Goal: Find specific page/section: Find specific page/section

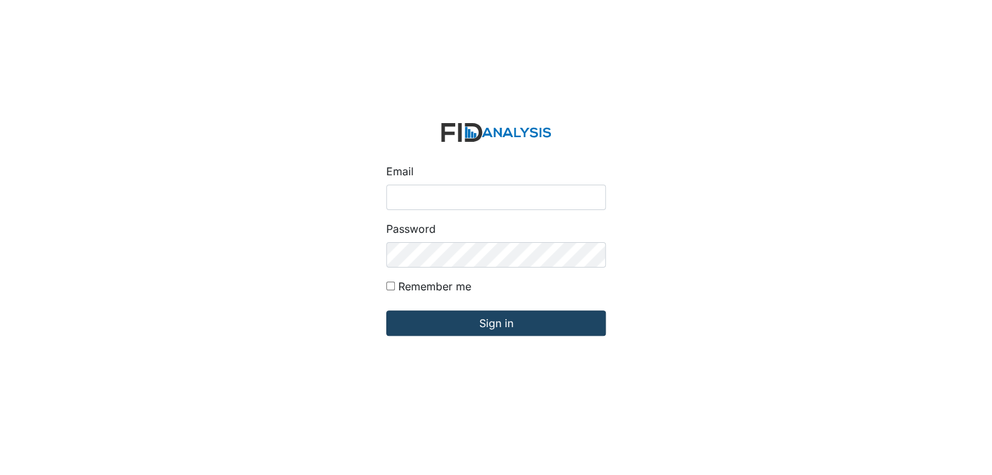
type input "[EMAIL_ADDRESS][DOMAIN_NAME]"
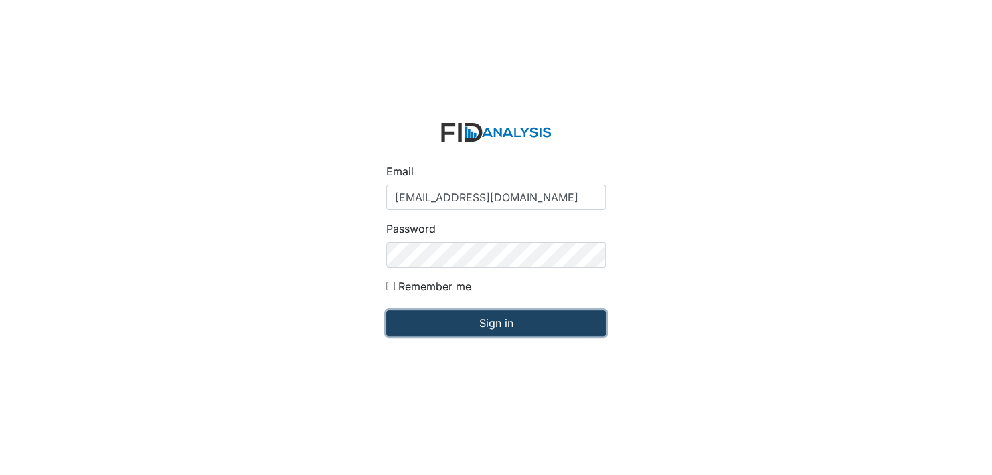
click at [493, 322] on input "Sign in" at bounding box center [496, 323] width 220 height 25
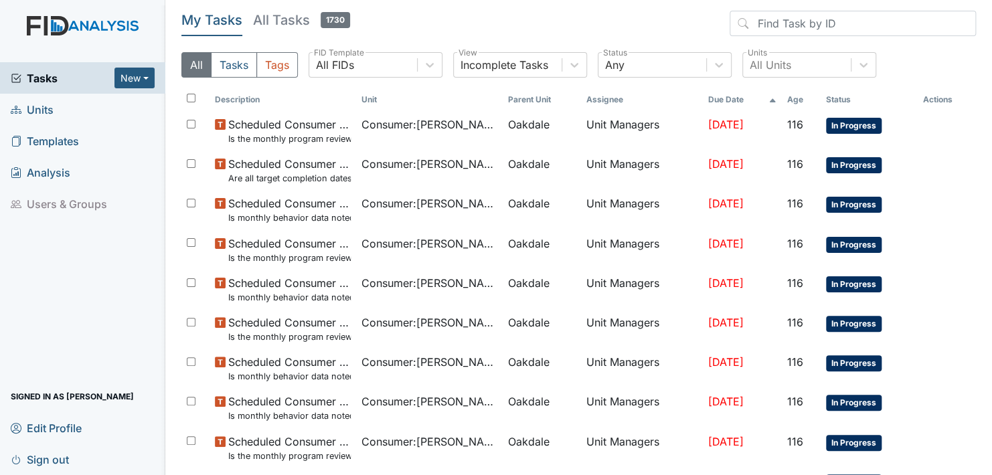
click at [45, 106] on span "Units" at bounding box center [32, 109] width 43 height 21
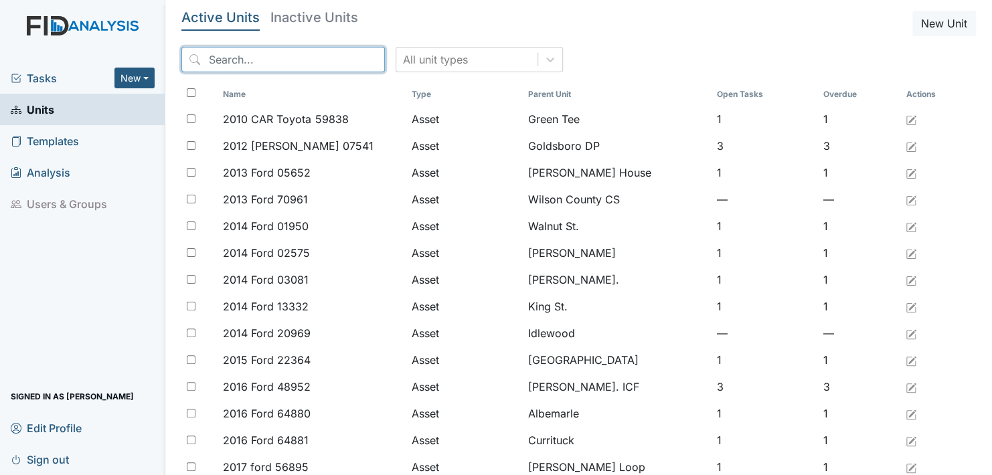
click at [297, 56] on input "search" at bounding box center [282, 59] width 203 height 25
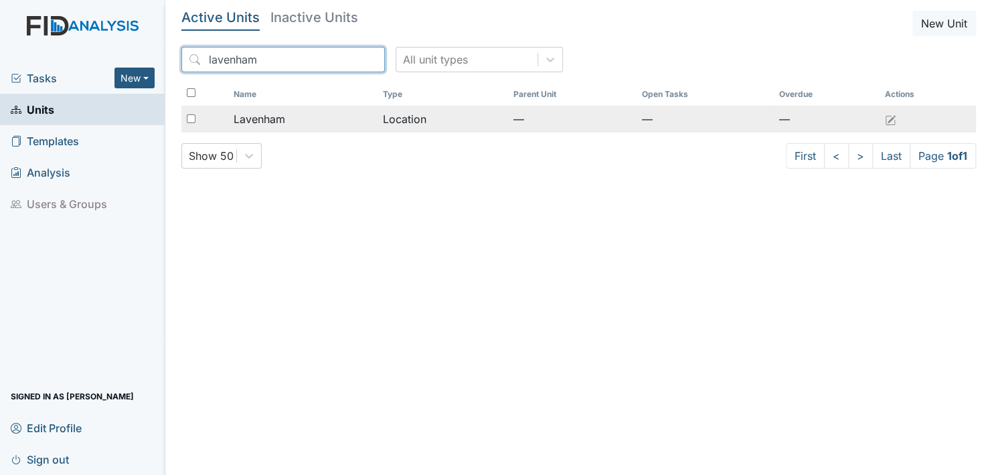
type input "lavenham"
click at [261, 114] on span "Lavenham" at bounding box center [260, 119] width 52 height 16
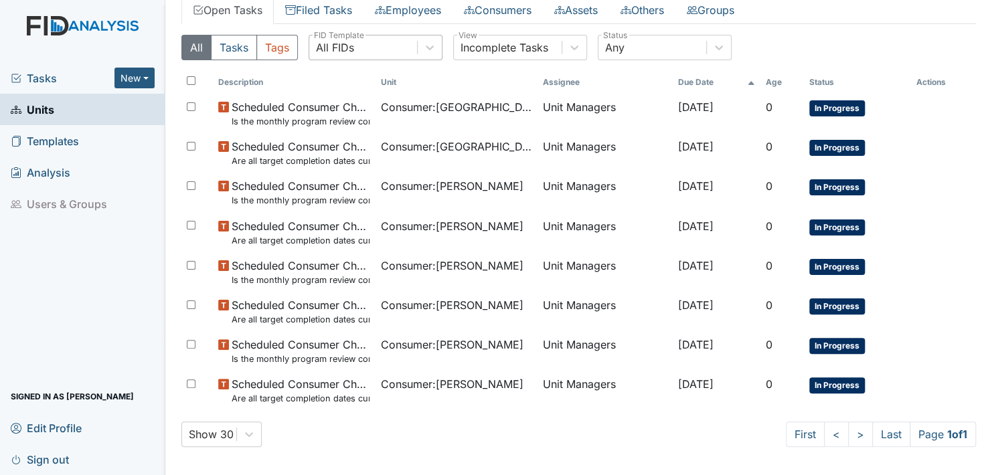
scroll to position [86, 0]
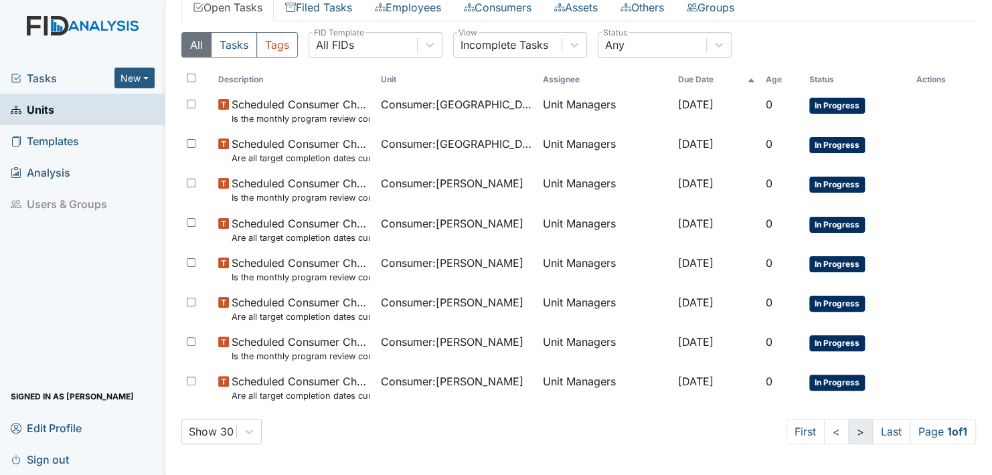
click at [848, 430] on link ">" at bounding box center [860, 431] width 25 height 25
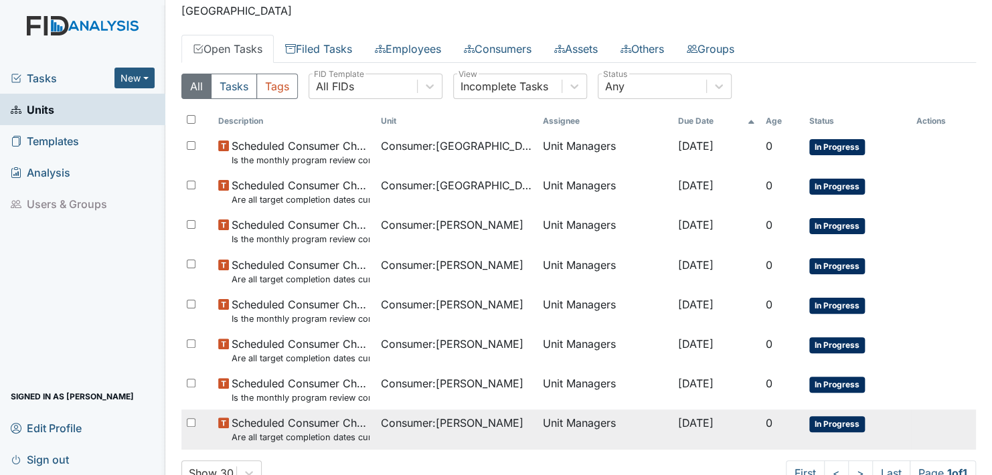
scroll to position [0, 0]
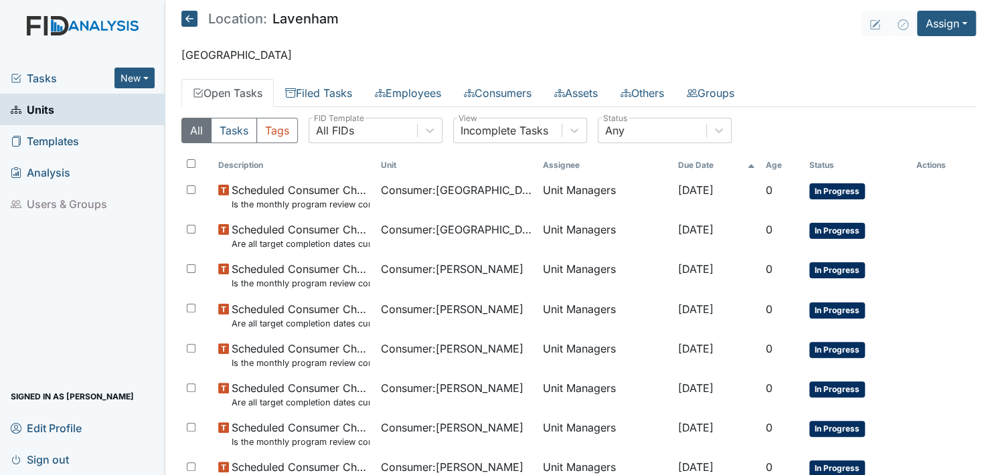
click at [220, 91] on link "Open Tasks" at bounding box center [227, 93] width 92 height 28
click at [242, 89] on link "Open Tasks" at bounding box center [227, 93] width 92 height 28
click at [416, 92] on link "Employees" at bounding box center [407, 93] width 89 height 28
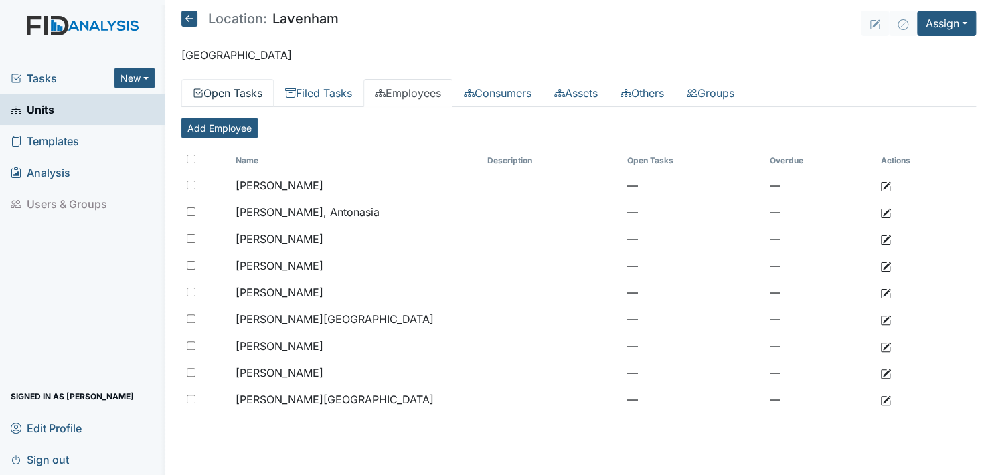
click at [232, 87] on link "Open Tasks" at bounding box center [227, 93] width 92 height 28
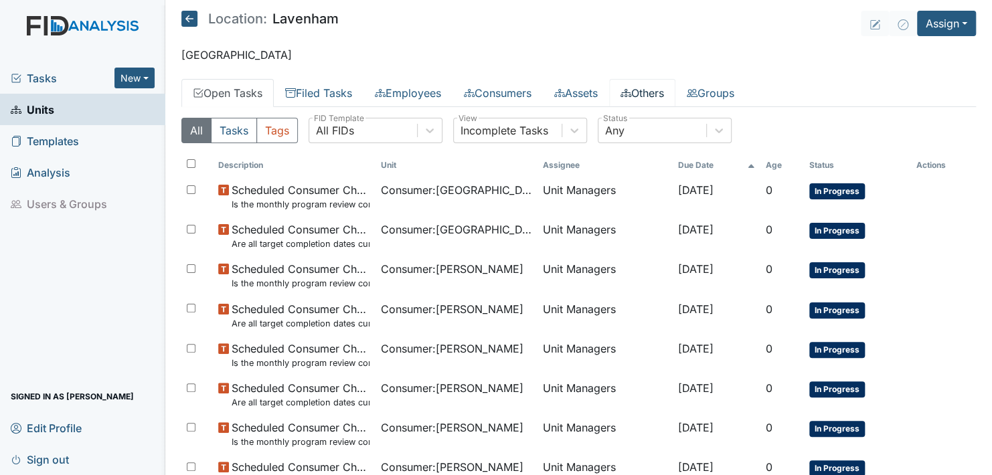
click at [663, 87] on link "Others" at bounding box center [642, 93] width 66 height 28
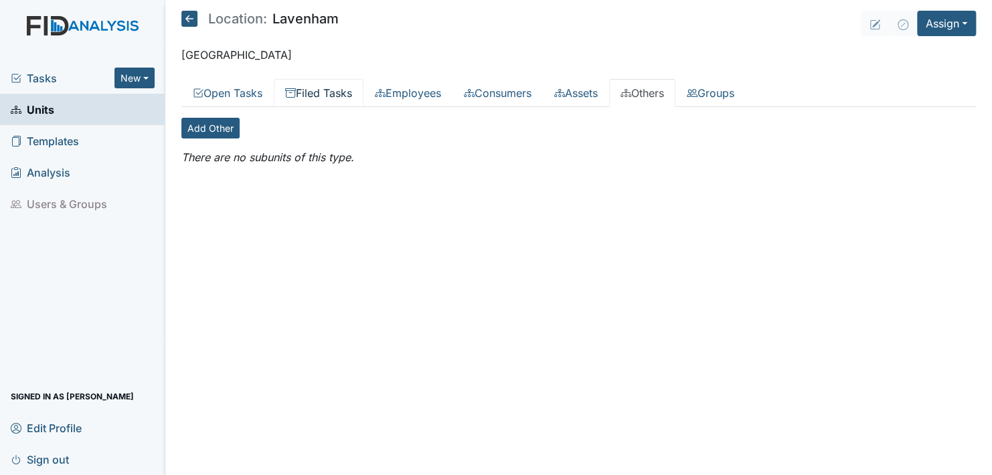
click at [327, 90] on link "Filed Tasks" at bounding box center [319, 93] width 90 height 28
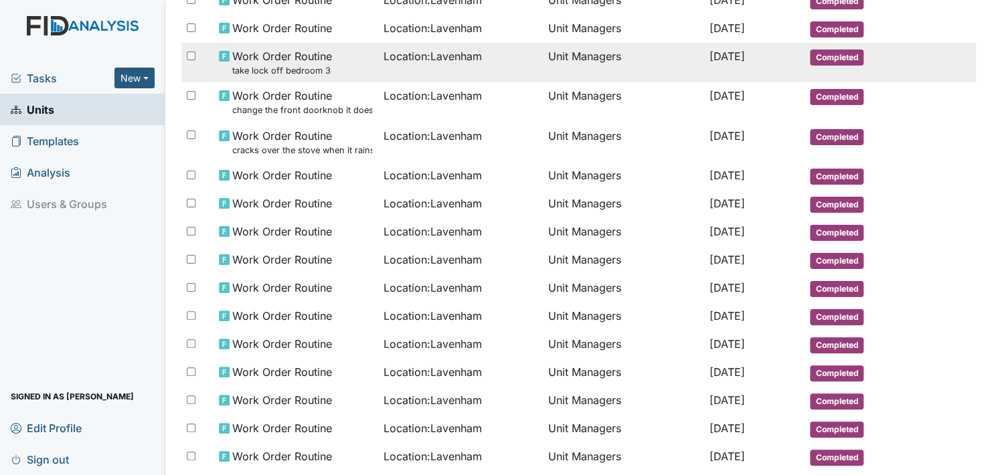
scroll to position [645, 0]
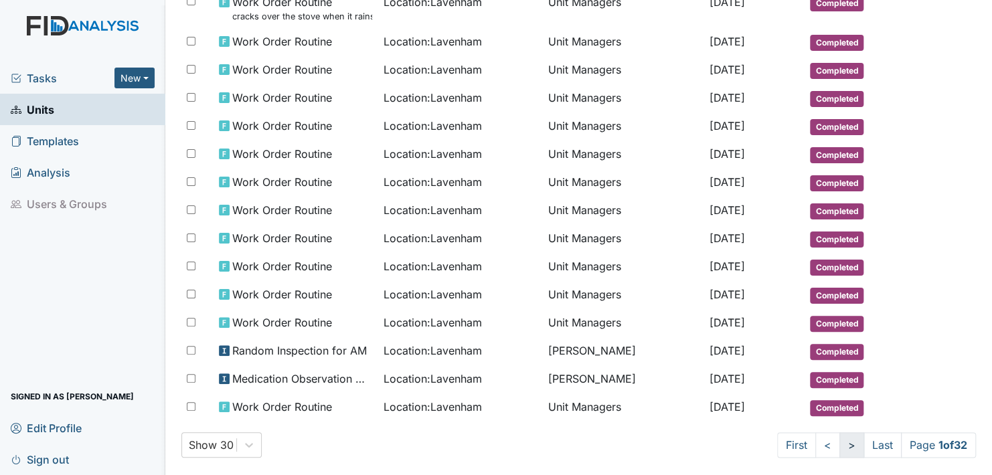
click at [839, 432] on link ">" at bounding box center [851, 444] width 25 height 25
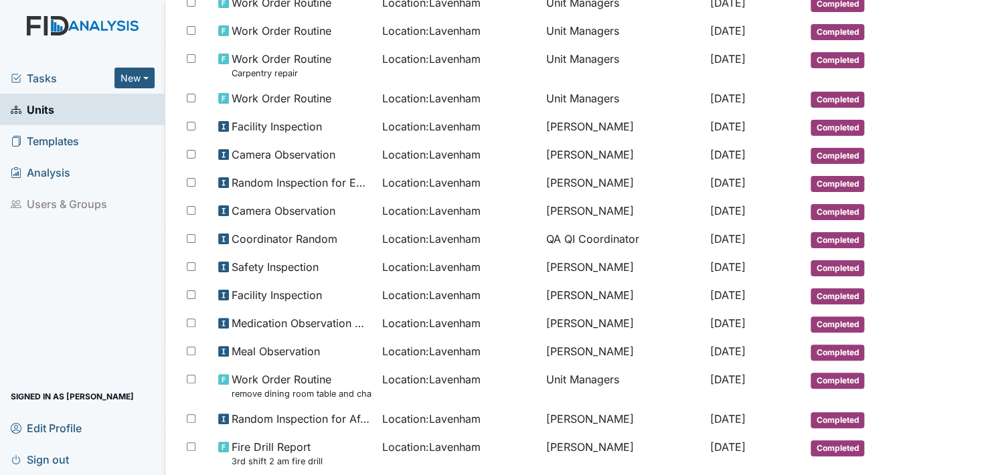
scroll to position [656, 0]
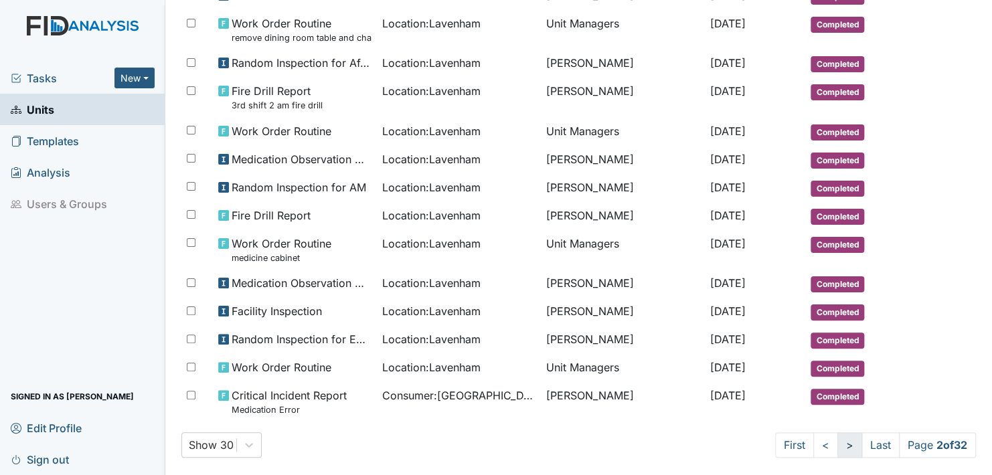
click at [837, 432] on link ">" at bounding box center [849, 444] width 25 height 25
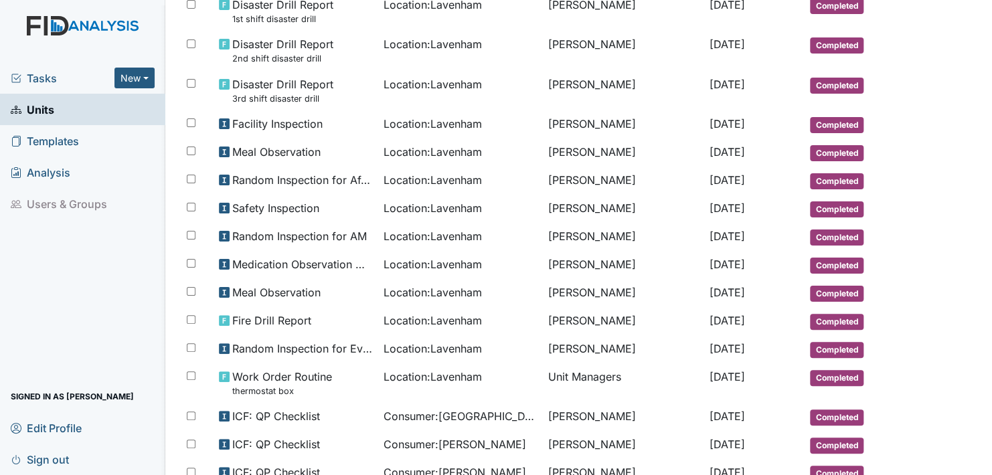
scroll to position [717, 0]
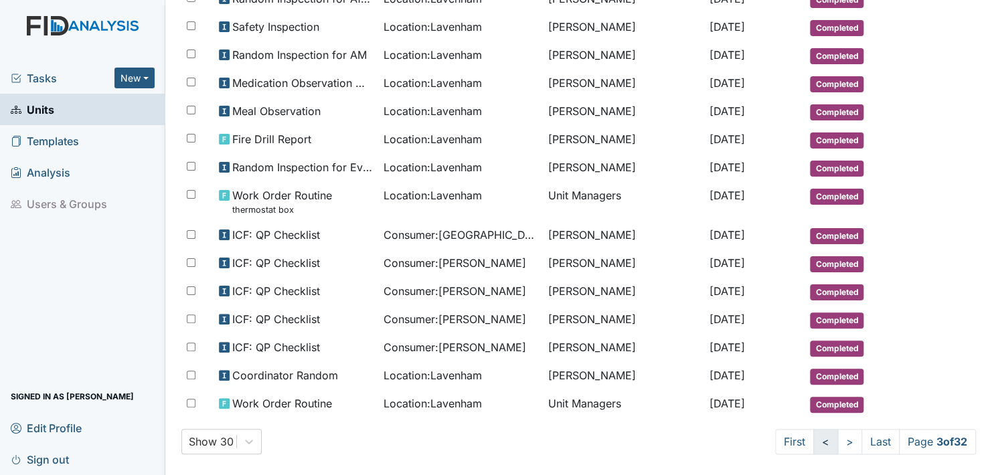
click at [813, 430] on link "<" at bounding box center [825, 441] width 25 height 25
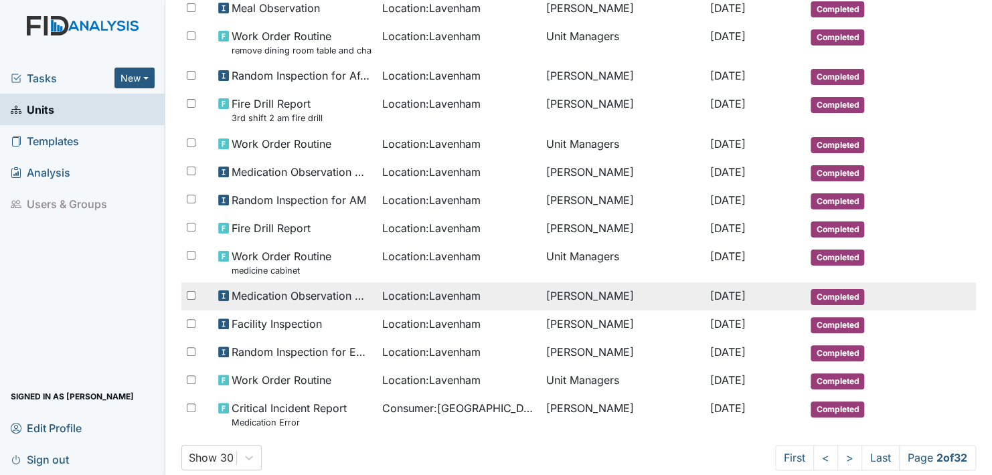
scroll to position [656, 0]
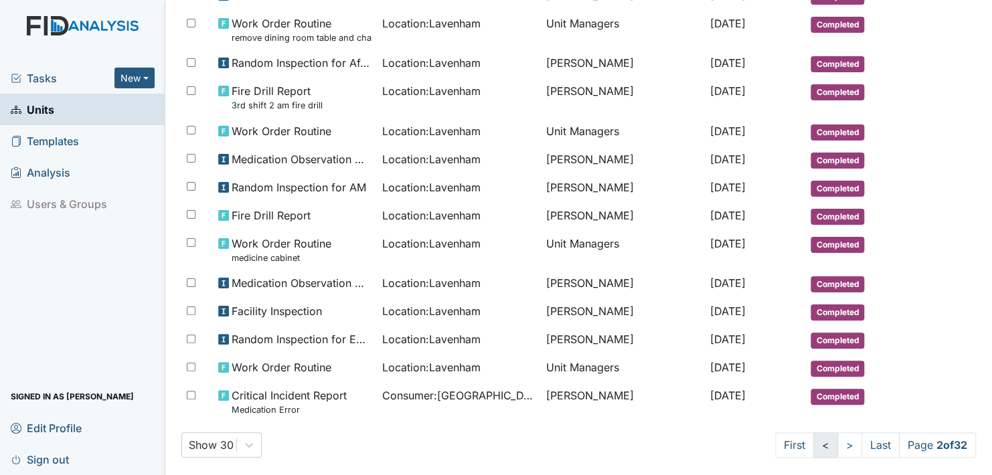
click at [813, 432] on link "<" at bounding box center [825, 444] width 25 height 25
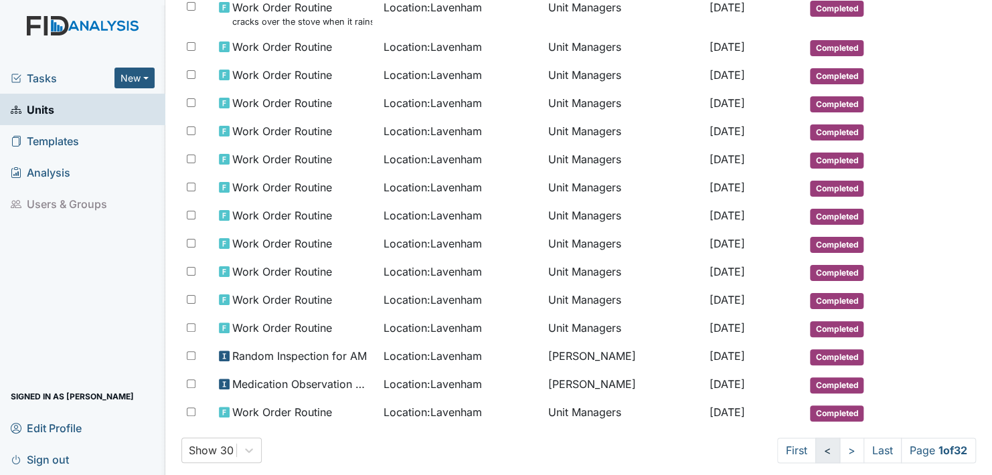
scroll to position [645, 0]
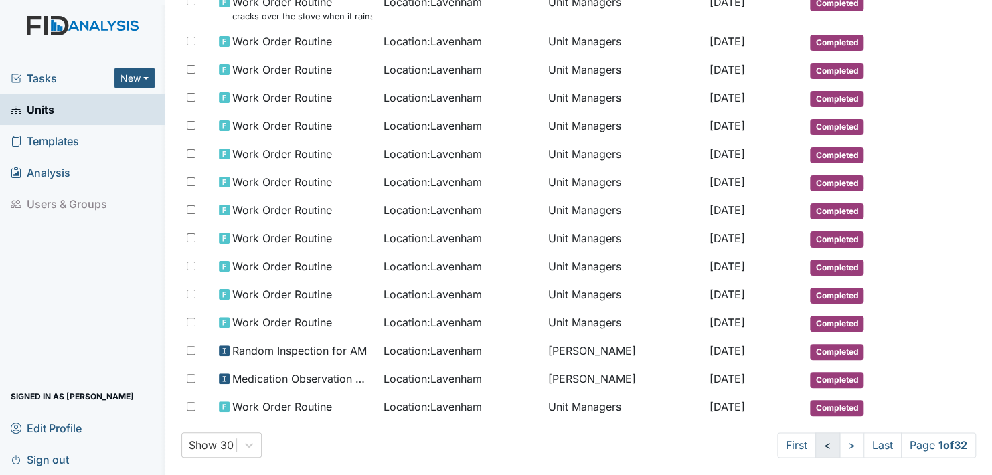
click at [815, 432] on link "<" at bounding box center [827, 444] width 25 height 25
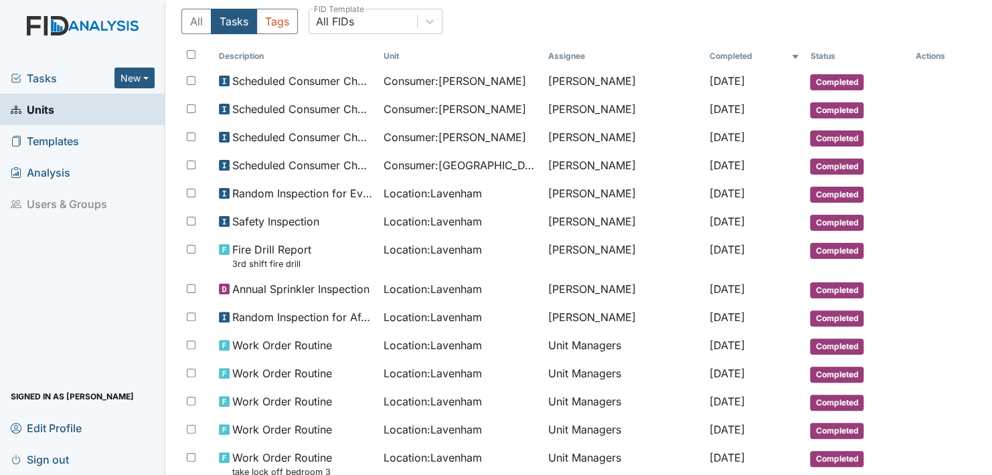
scroll to position [0, 0]
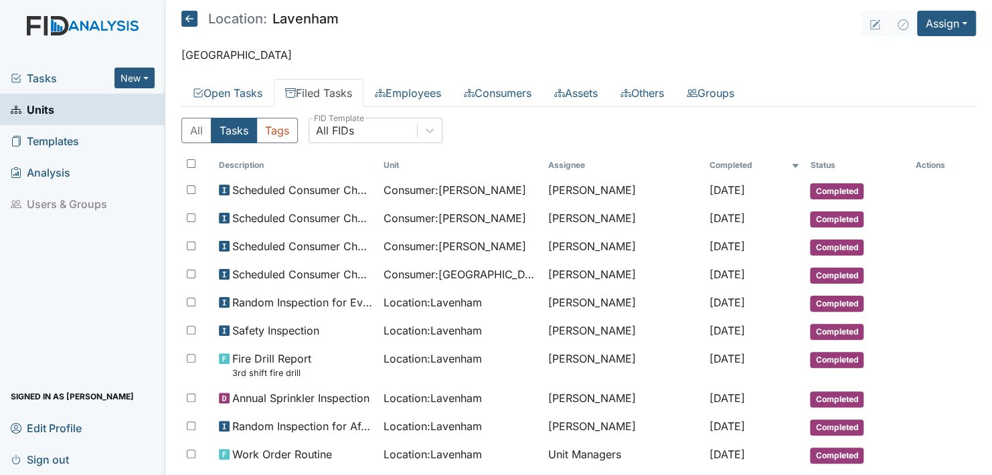
click at [35, 110] on span "Units" at bounding box center [33, 109] width 44 height 21
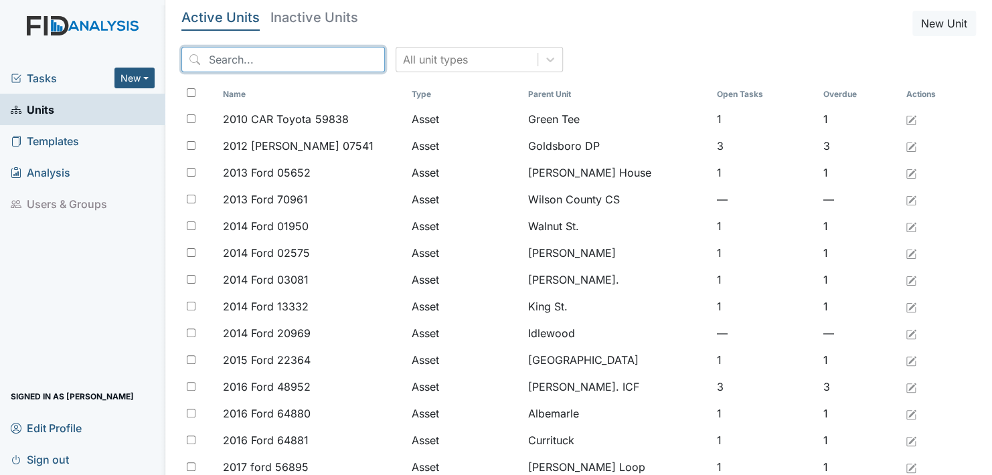
click at [292, 57] on input "search" at bounding box center [282, 59] width 203 height 25
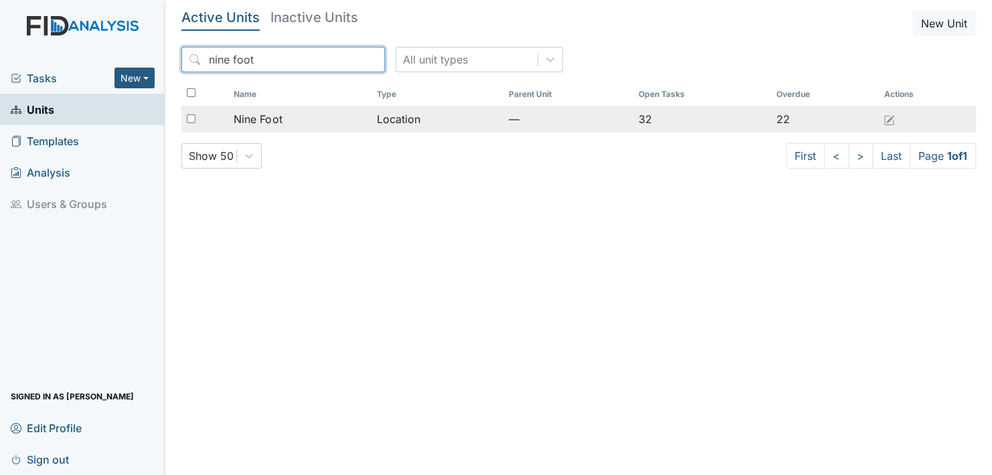
type input "nine foot"
click at [268, 118] on span "Nine Foot" at bounding box center [258, 119] width 48 height 16
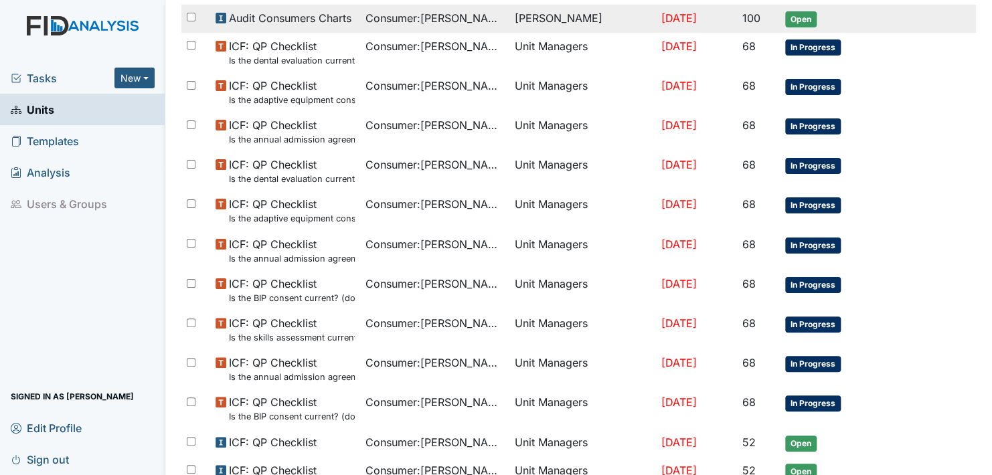
scroll to position [825, 0]
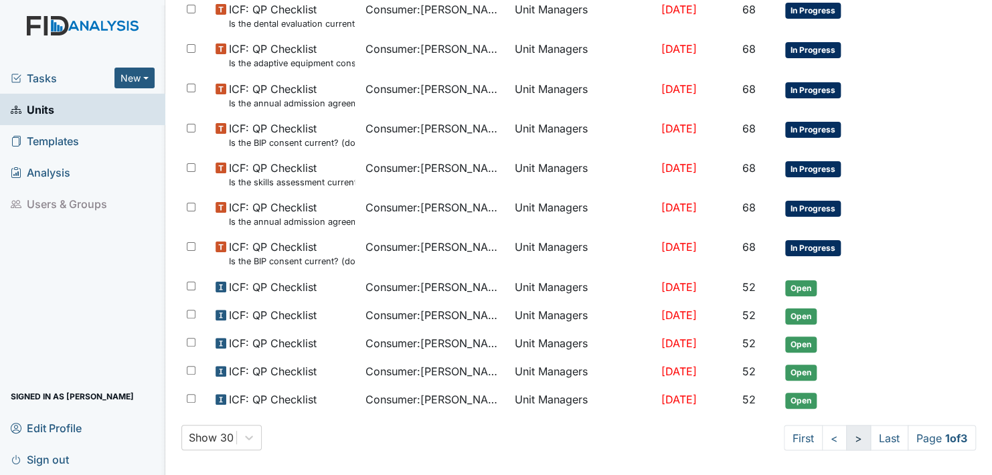
click at [846, 431] on link ">" at bounding box center [858, 437] width 25 height 25
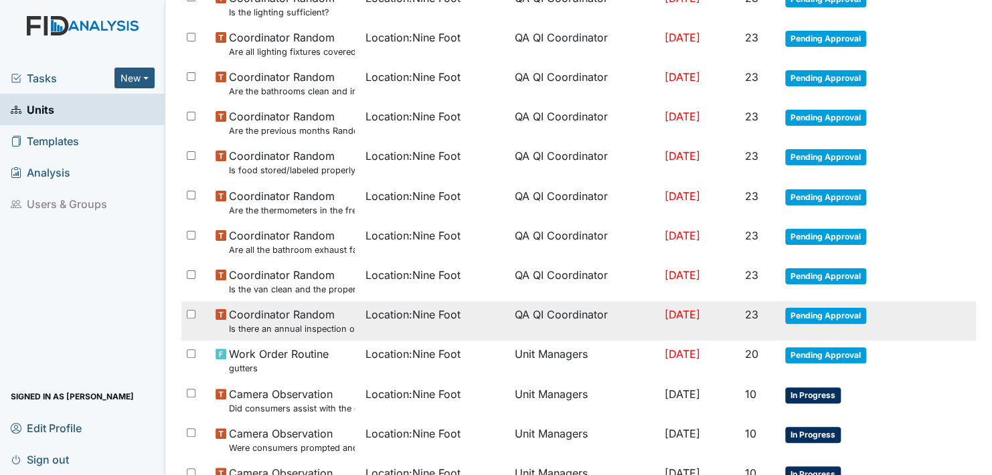
scroll to position [921, 0]
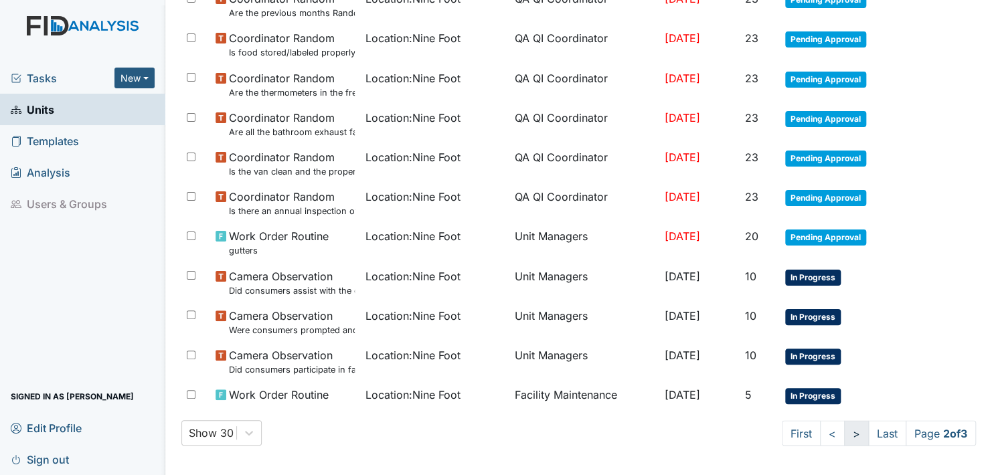
click at [844, 429] on link ">" at bounding box center [856, 432] width 25 height 25
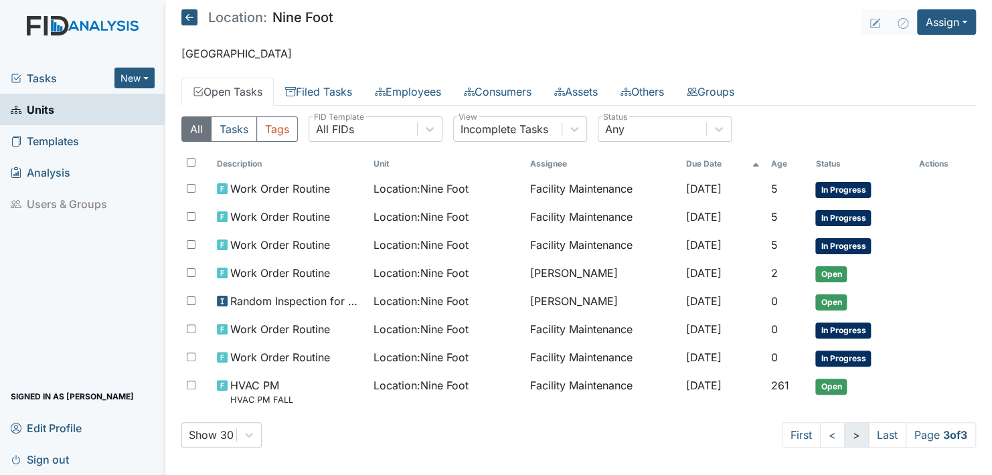
scroll to position [0, 0]
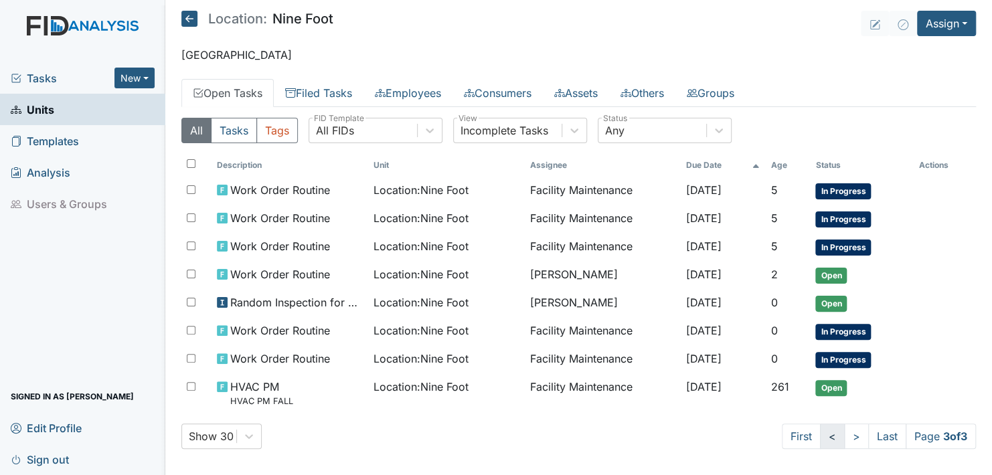
click at [820, 432] on link "<" at bounding box center [832, 436] width 25 height 25
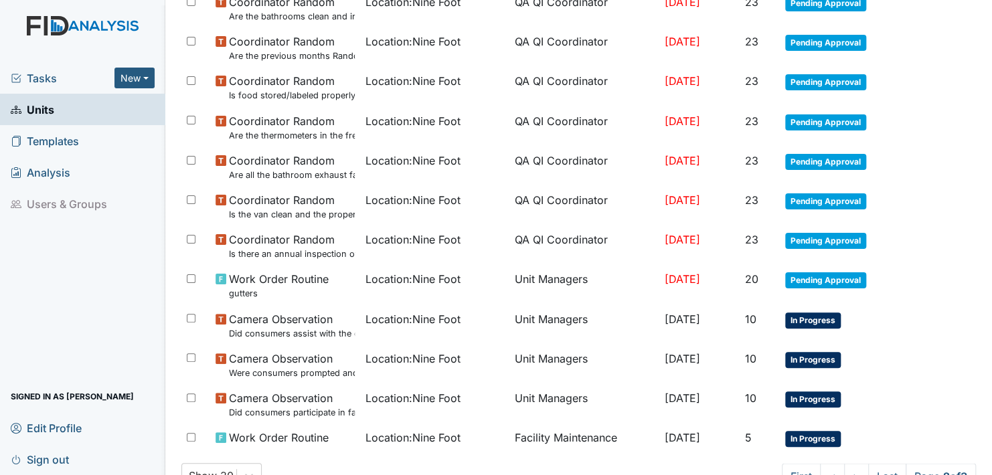
scroll to position [921, 0]
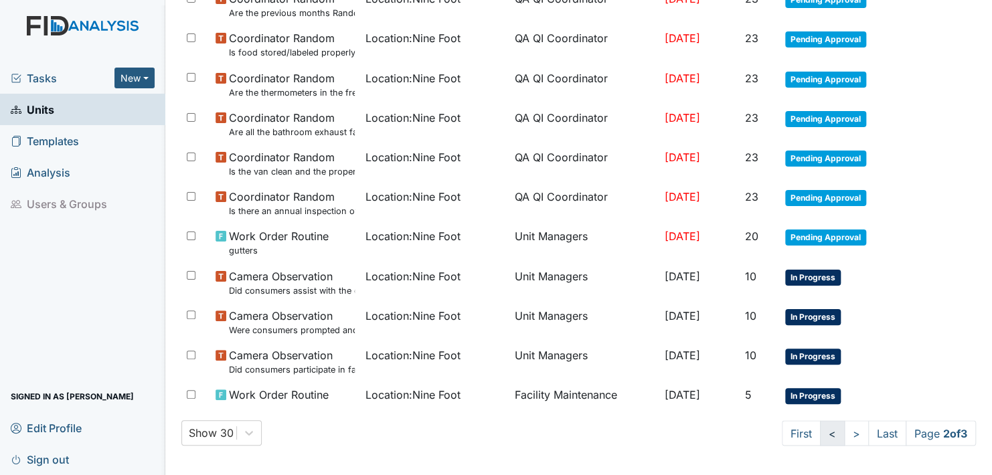
click at [820, 427] on link "<" at bounding box center [832, 432] width 25 height 25
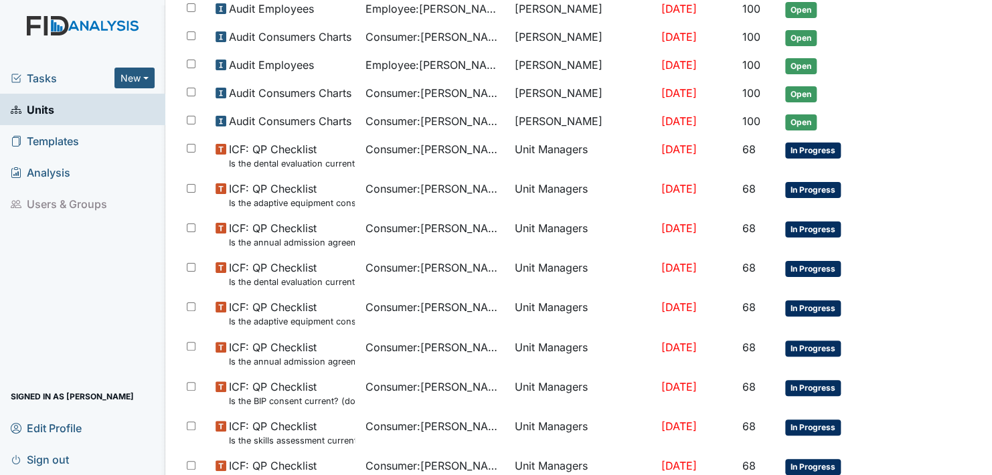
scroll to position [803, 0]
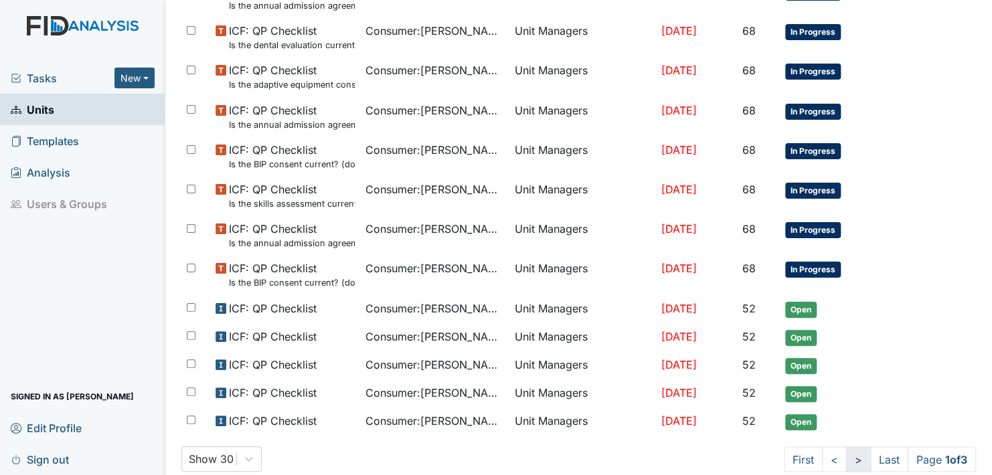
click at [846, 452] on link ">" at bounding box center [858, 458] width 25 height 25
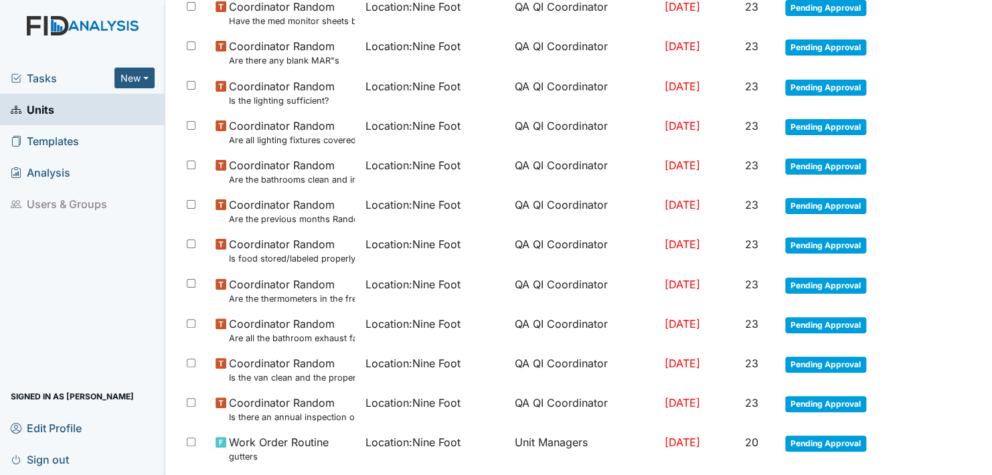
scroll to position [921, 0]
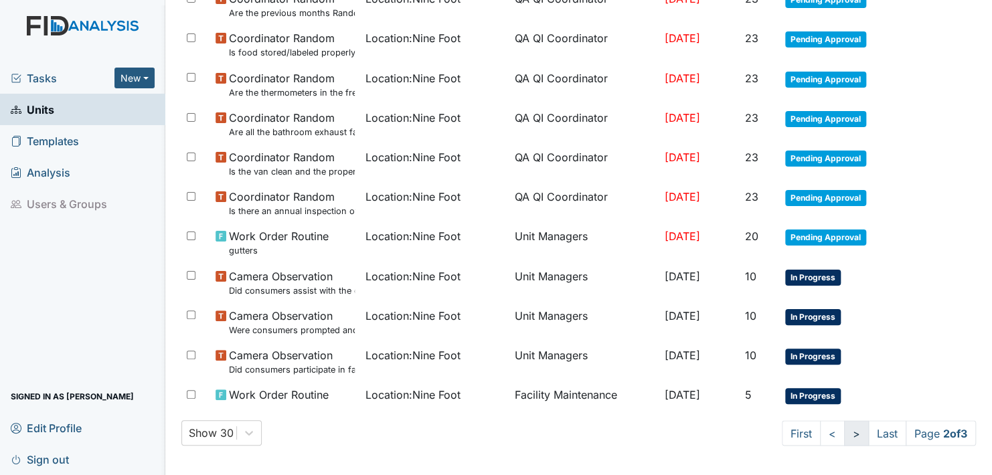
click at [844, 432] on link ">" at bounding box center [856, 432] width 25 height 25
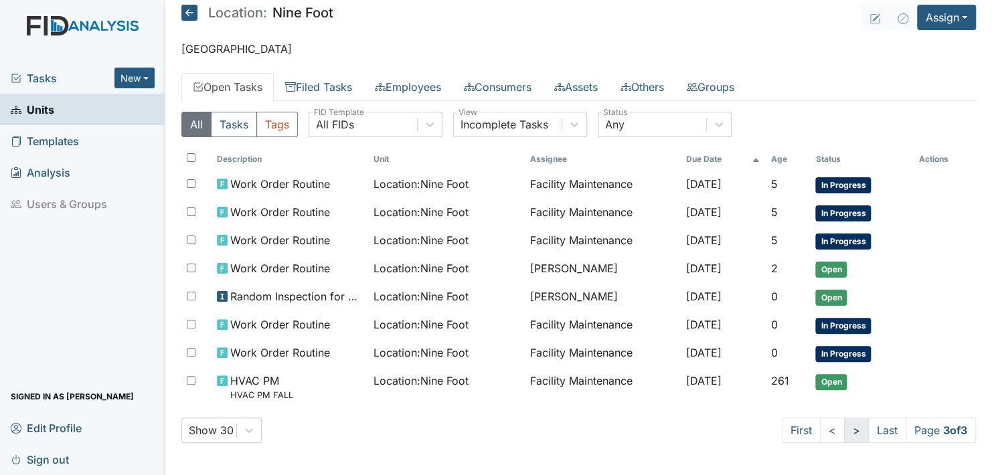
scroll to position [1, 0]
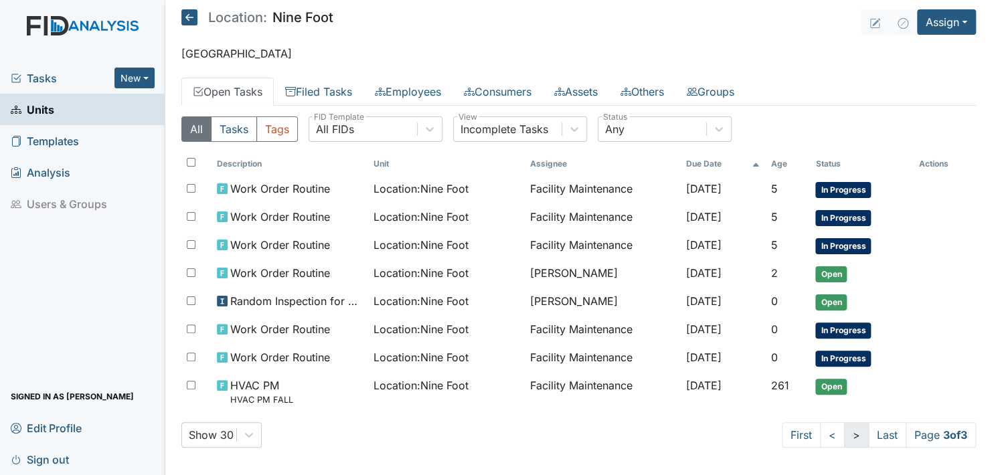
click at [844, 432] on link ">" at bounding box center [856, 434] width 25 height 25
click at [844, 428] on link ">" at bounding box center [856, 434] width 25 height 25
click at [820, 430] on link "<" at bounding box center [832, 434] width 25 height 25
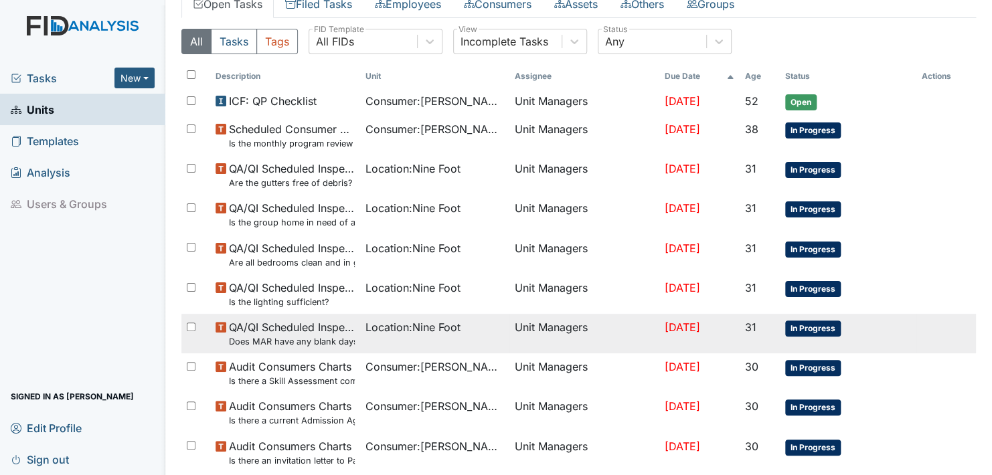
scroll to position [0, 0]
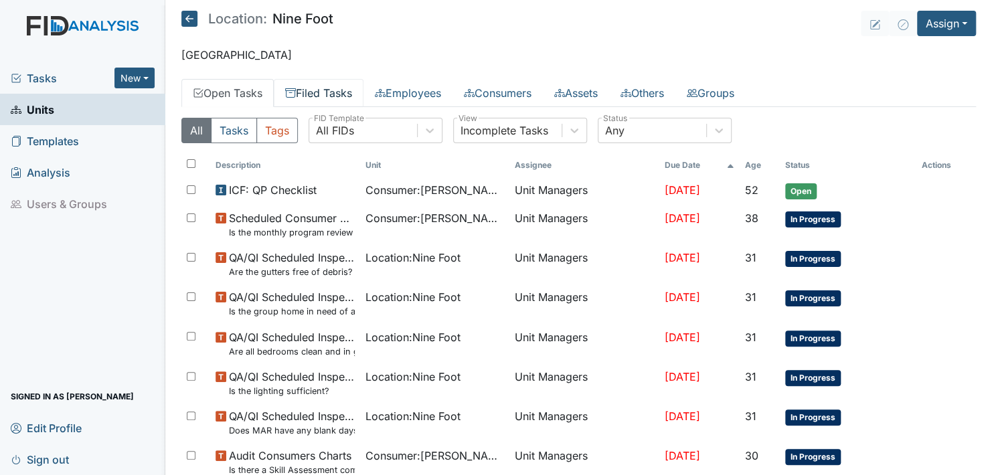
click at [311, 90] on link "Filed Tasks" at bounding box center [319, 93] width 90 height 28
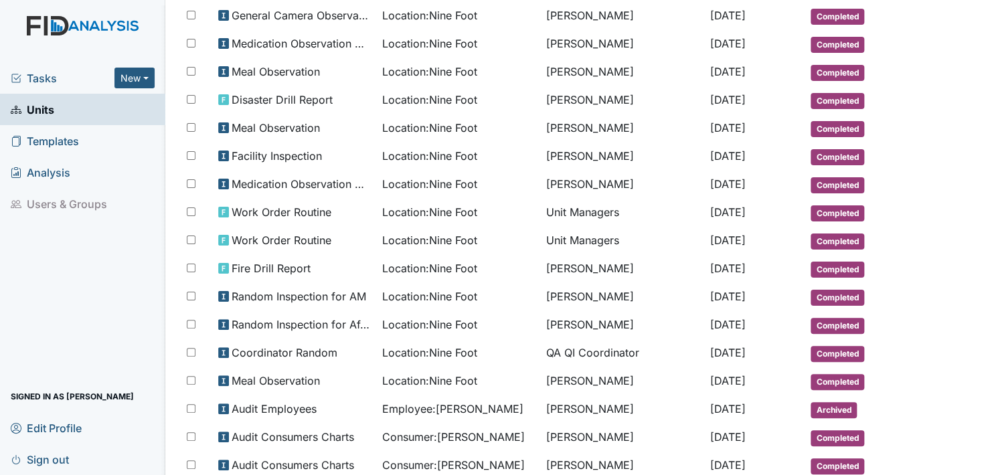
scroll to position [535, 0]
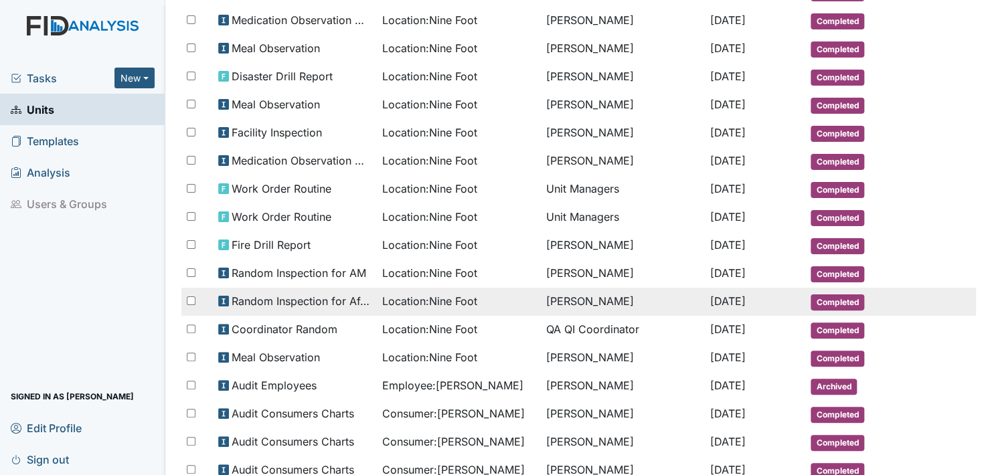
click at [544, 289] on td "Urshell Strayhorn" at bounding box center [623, 302] width 164 height 28
click at [831, 294] on span "Completed" at bounding box center [837, 302] width 54 height 16
click at [835, 294] on span "Completed" at bounding box center [837, 302] width 54 height 16
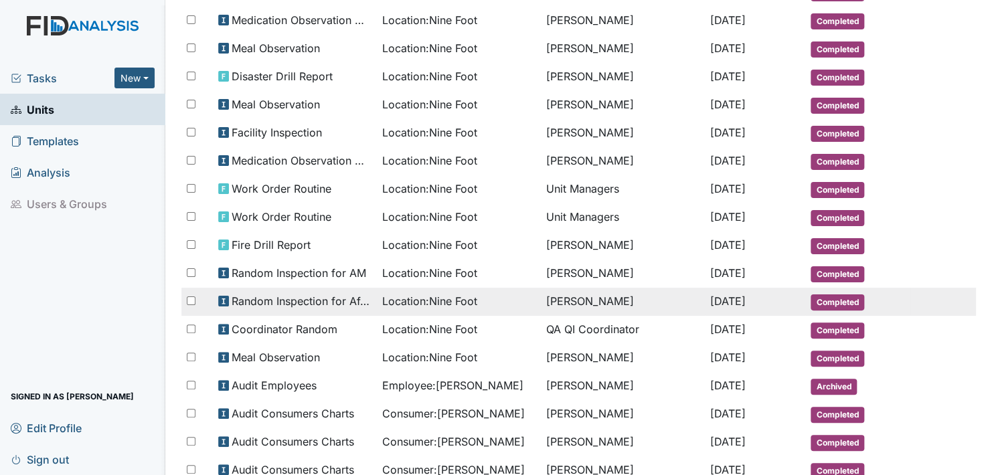
click at [835, 294] on span "Completed" at bounding box center [837, 302] width 54 height 16
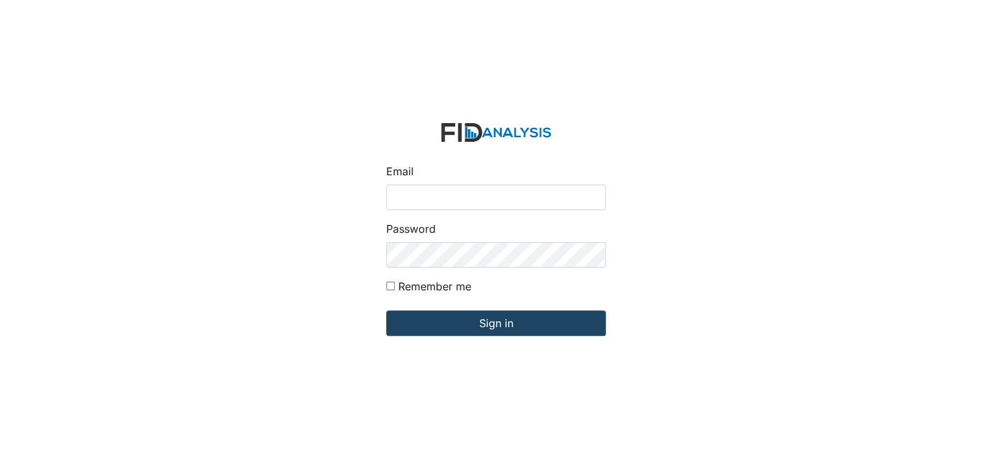
type input "[EMAIL_ADDRESS][DOMAIN_NAME]"
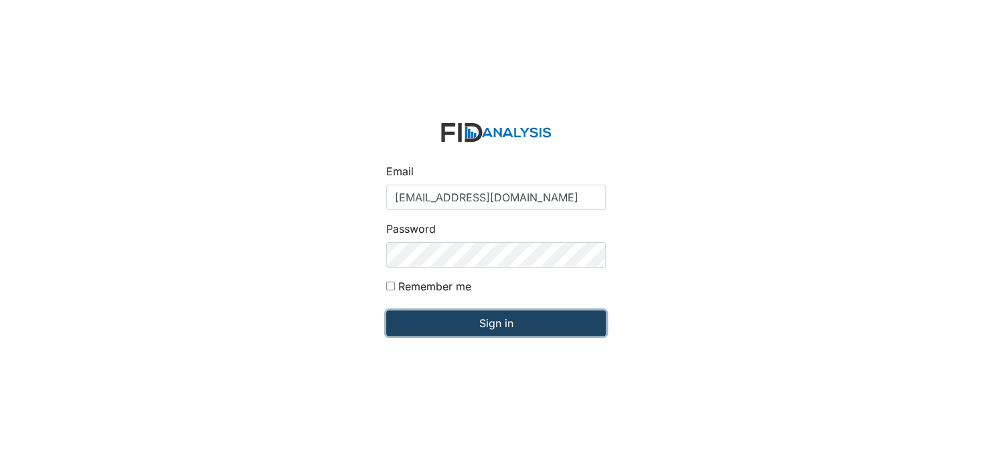
click at [501, 325] on input "Sign in" at bounding box center [496, 323] width 220 height 25
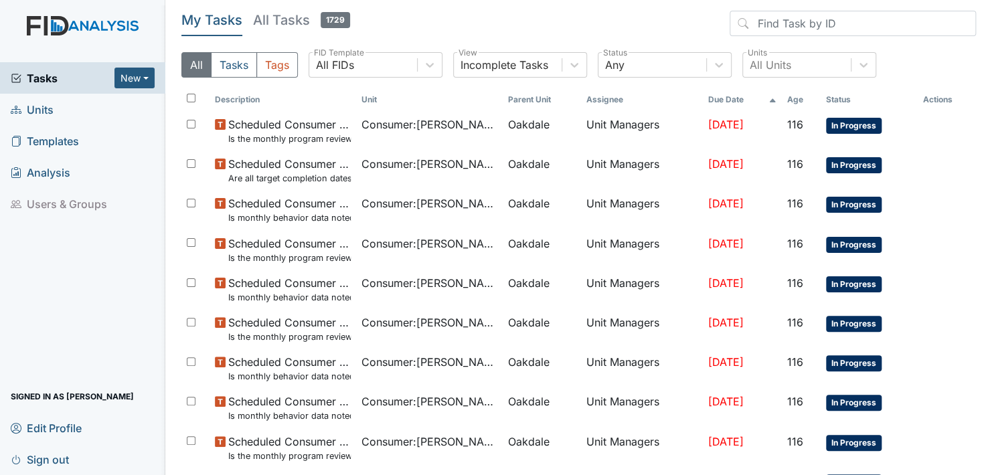
click at [44, 110] on span "Units" at bounding box center [32, 109] width 43 height 21
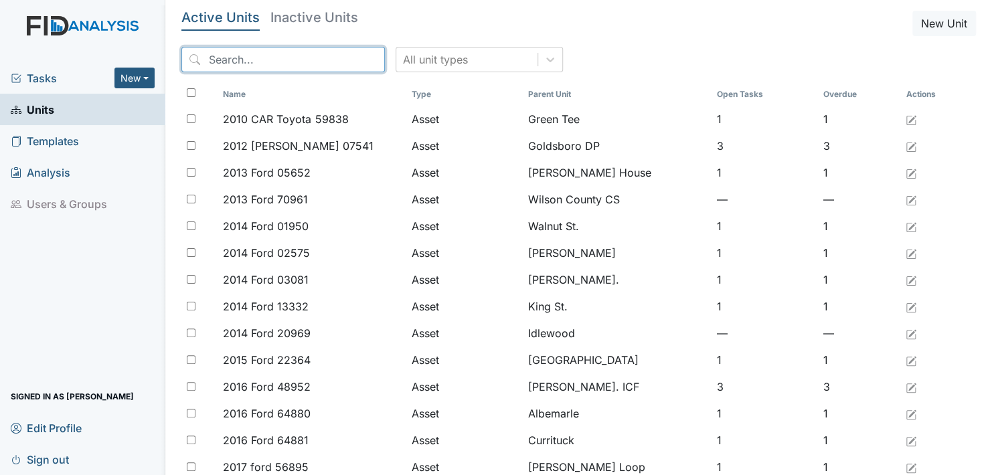
click at [305, 60] on input "search" at bounding box center [282, 59] width 203 height 25
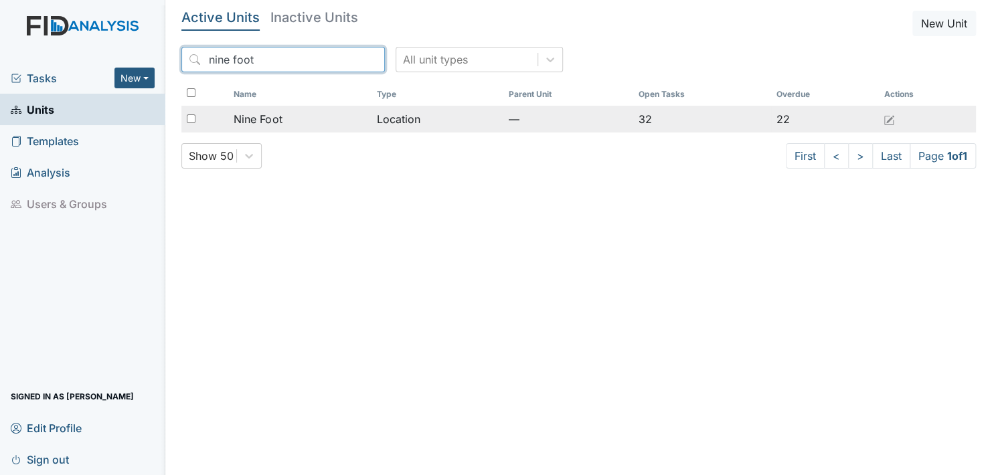
type input "nine foot"
click at [400, 116] on td "Location" at bounding box center [437, 119] width 132 height 27
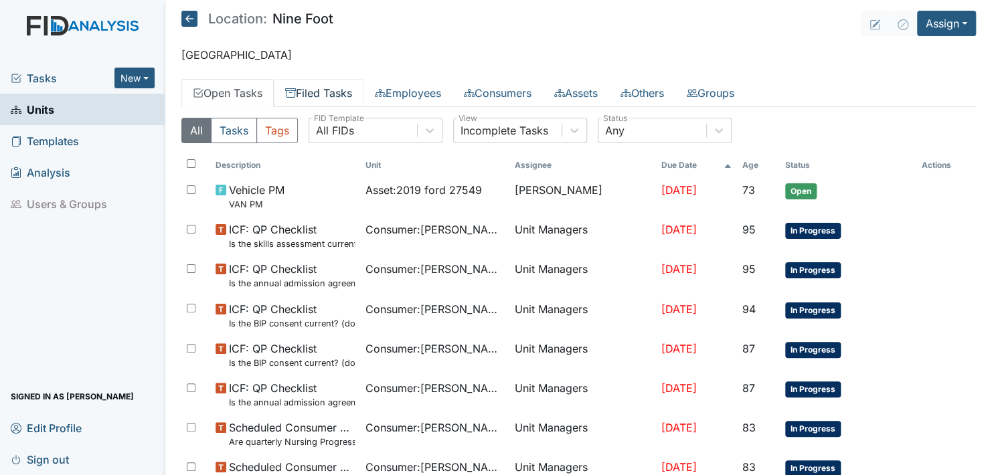
click at [328, 91] on link "Filed Tasks" at bounding box center [319, 93] width 90 height 28
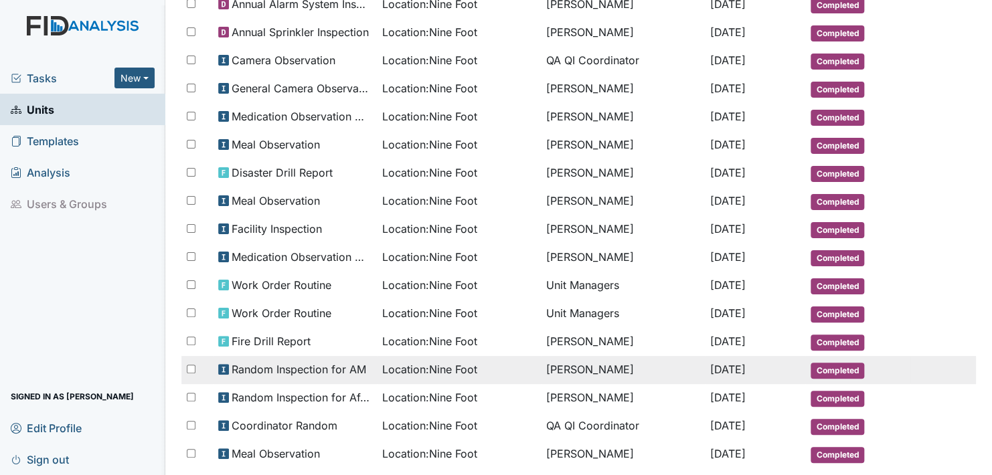
scroll to position [468, 0]
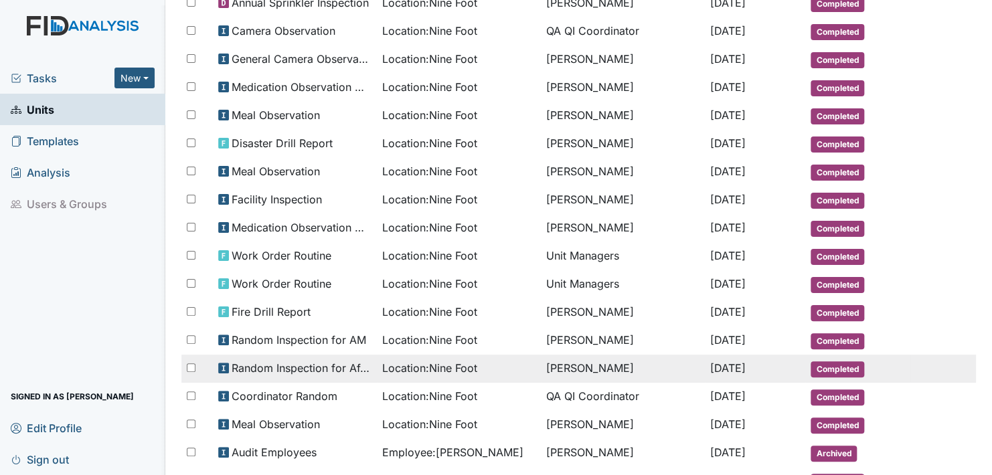
click at [831, 361] on span "Completed" at bounding box center [837, 369] width 54 height 16
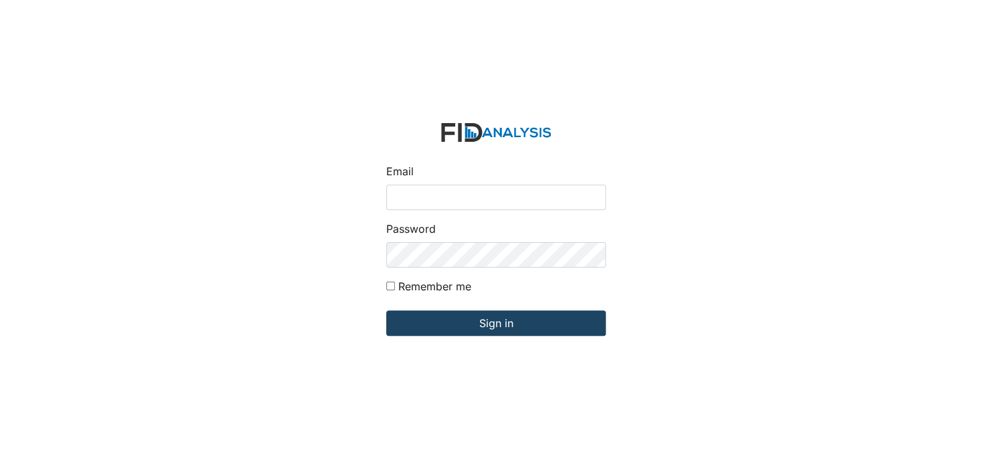
type input "[EMAIL_ADDRESS][DOMAIN_NAME]"
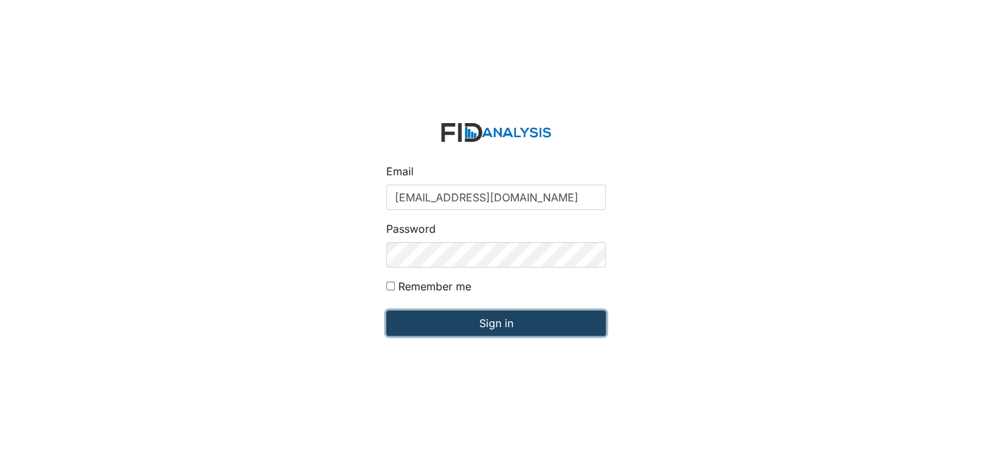
click at [481, 327] on input "Sign in" at bounding box center [496, 323] width 220 height 25
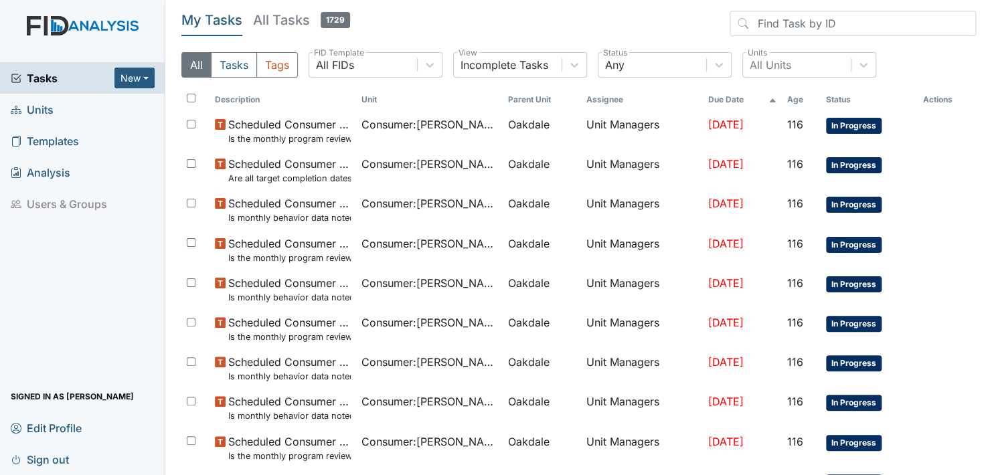
click at [42, 111] on span "Units" at bounding box center [32, 109] width 43 height 21
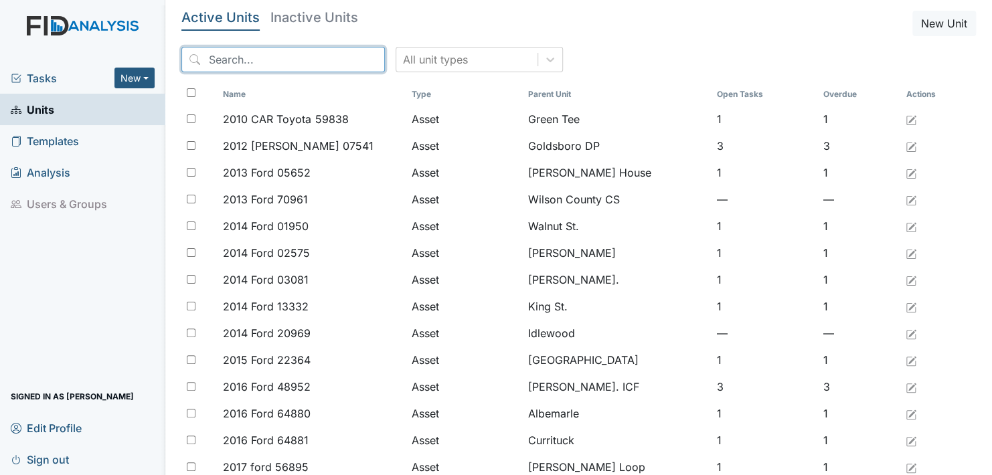
click at [300, 47] on input "search" at bounding box center [282, 59] width 203 height 25
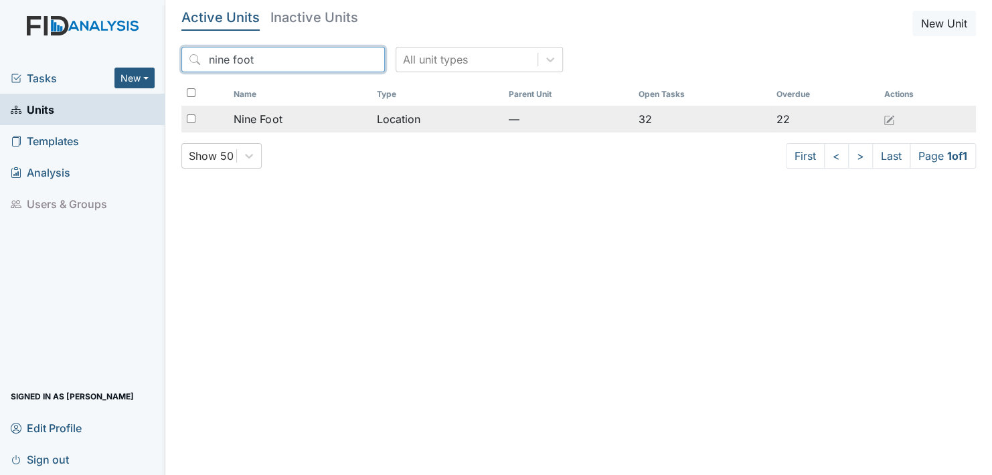
type input "nine foot"
click at [265, 118] on span "Nine Foot" at bounding box center [258, 119] width 48 height 16
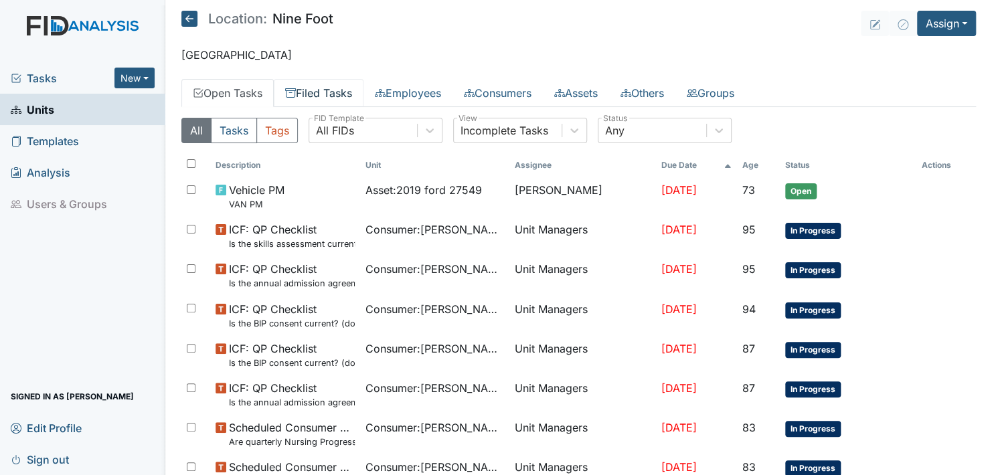
click at [338, 90] on link "Filed Tasks" at bounding box center [319, 93] width 90 height 28
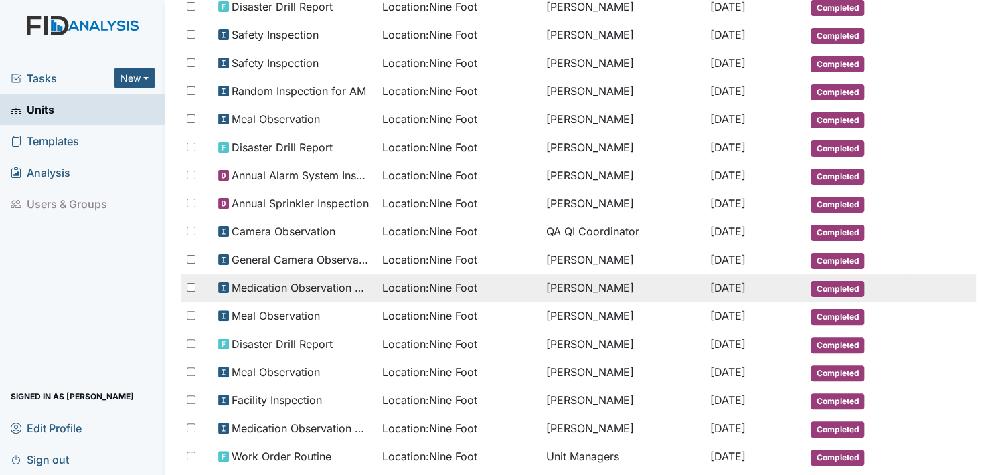
scroll to position [335, 0]
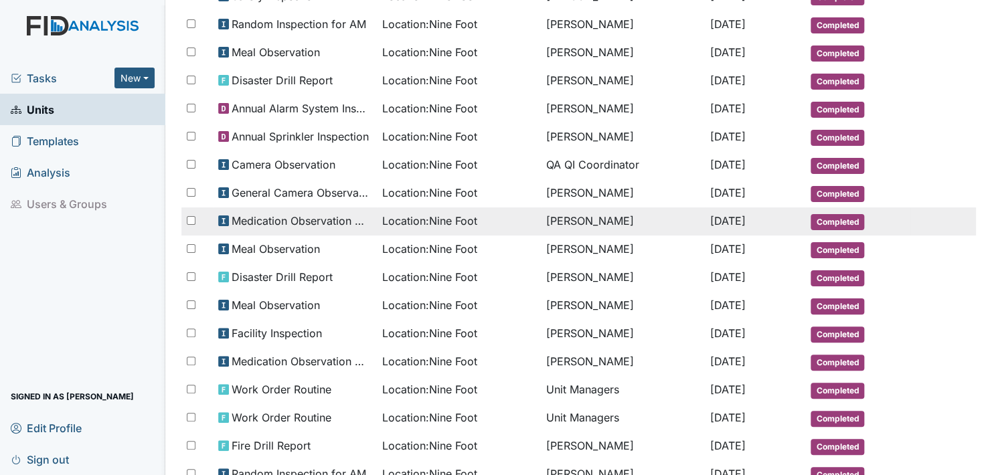
click at [308, 213] on span "Medication Observation Checklist" at bounding box center [302, 221] width 140 height 16
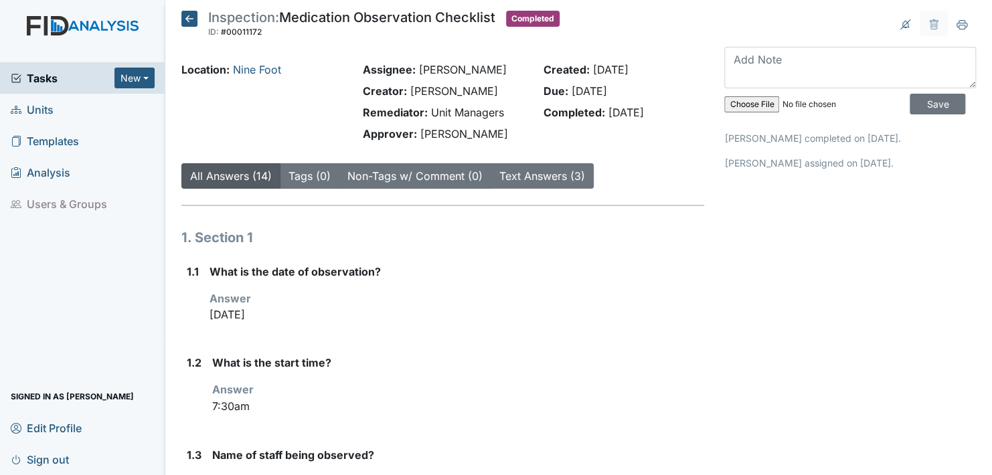
drag, startPoint x: 793, startPoint y: 243, endPoint x: 678, endPoint y: 298, distance: 127.5
drag, startPoint x: 678, startPoint y: 298, endPoint x: 685, endPoint y: 309, distance: 13.2
click at [685, 309] on p "Sep 16, 2025" at bounding box center [456, 315] width 495 height 16
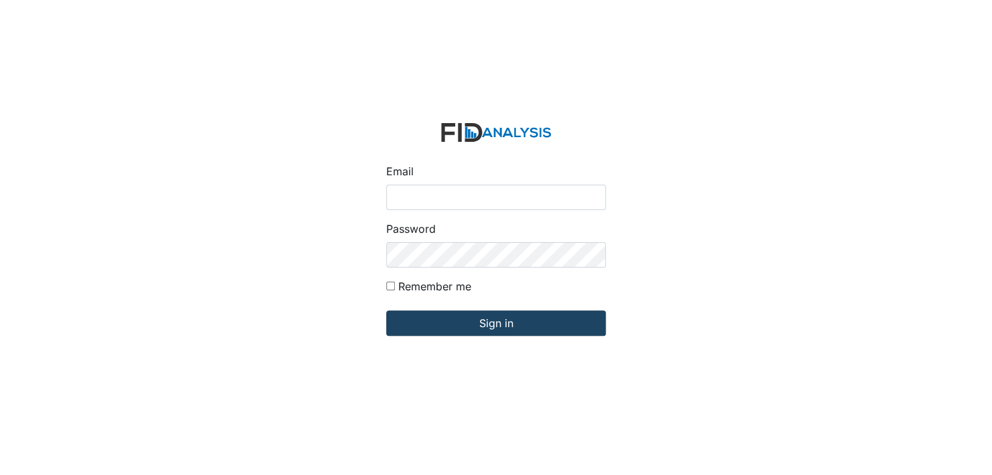
type input "[EMAIL_ADDRESS][DOMAIN_NAME]"
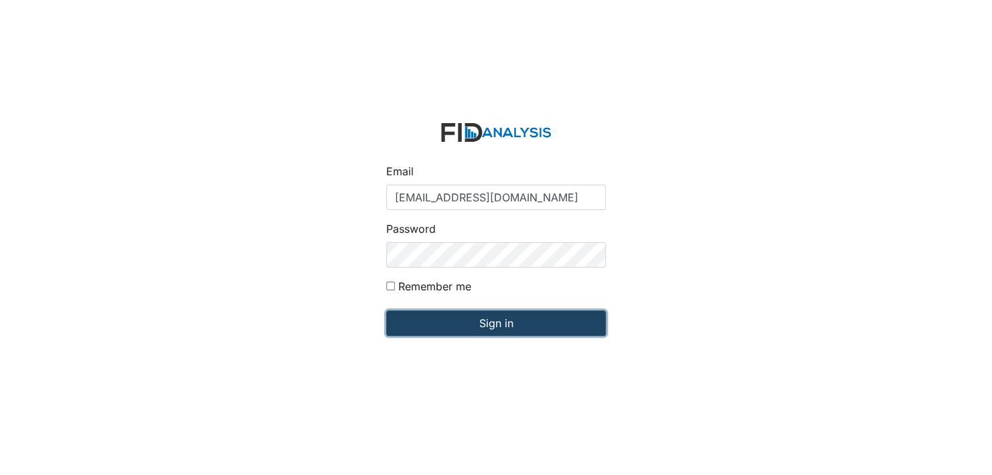
click at [482, 328] on input "Sign in" at bounding box center [496, 323] width 220 height 25
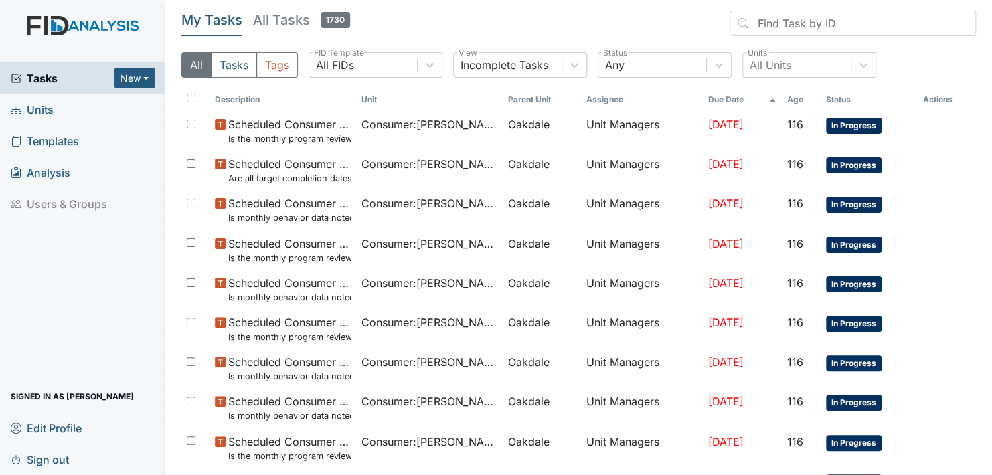
click at [31, 108] on span "Units" at bounding box center [32, 109] width 43 height 21
click at [45, 108] on span "Units" at bounding box center [32, 109] width 43 height 21
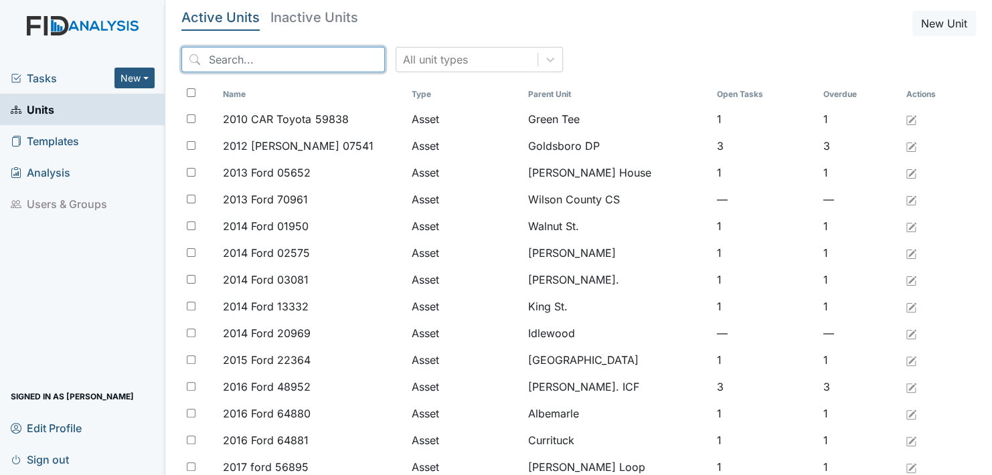
click at [327, 51] on input "search" at bounding box center [282, 59] width 203 height 25
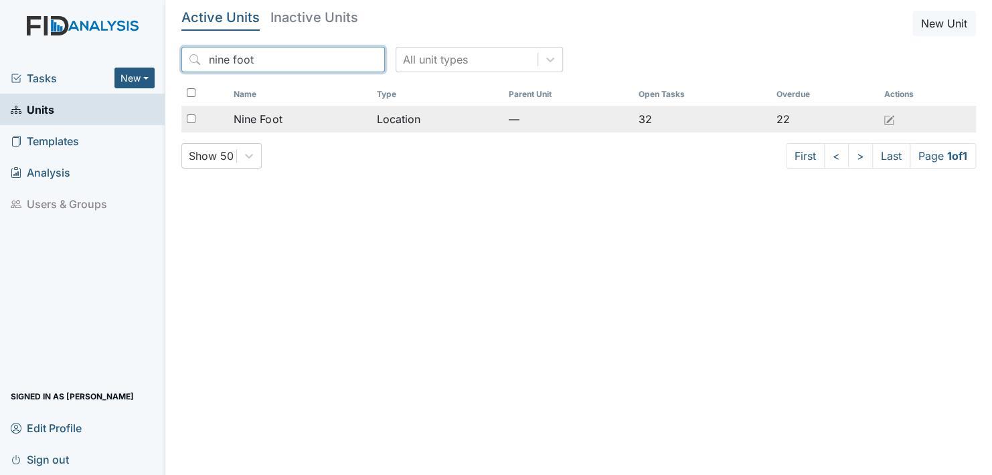
type input "nine foot"
click at [289, 122] on div "Nine Foot" at bounding box center [300, 119] width 133 height 16
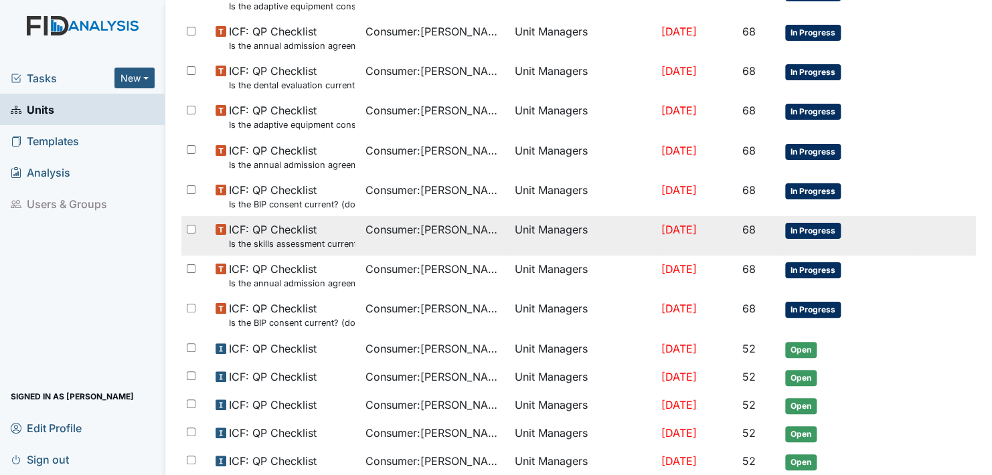
scroll to position [825, 0]
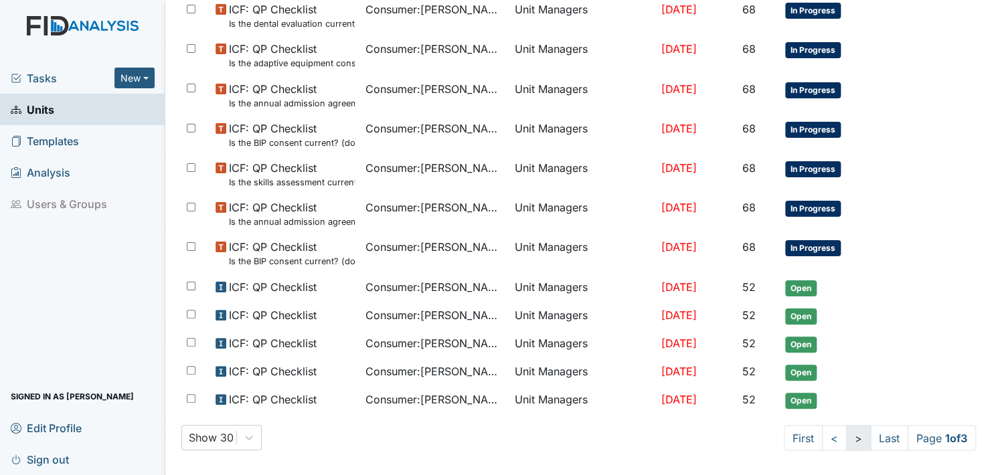
click at [846, 434] on link ">" at bounding box center [858, 437] width 25 height 25
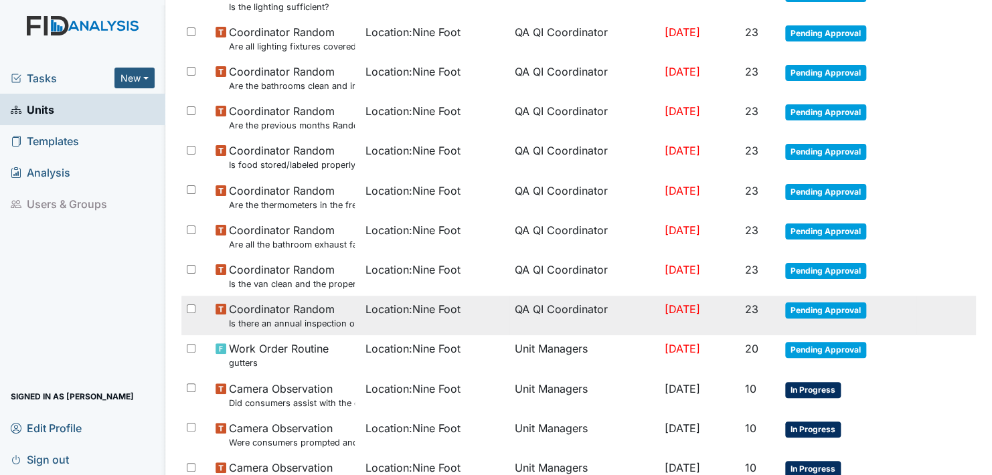
scroll to position [921, 0]
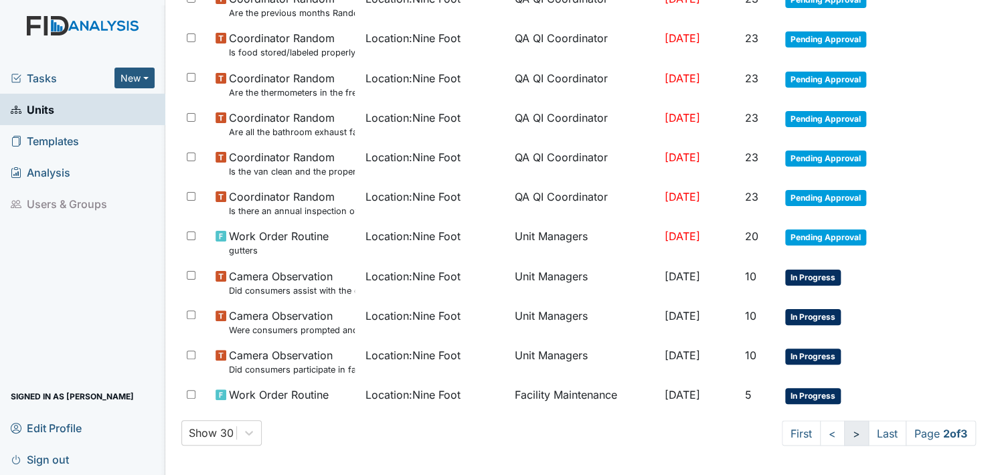
click at [844, 432] on link ">" at bounding box center [856, 432] width 25 height 25
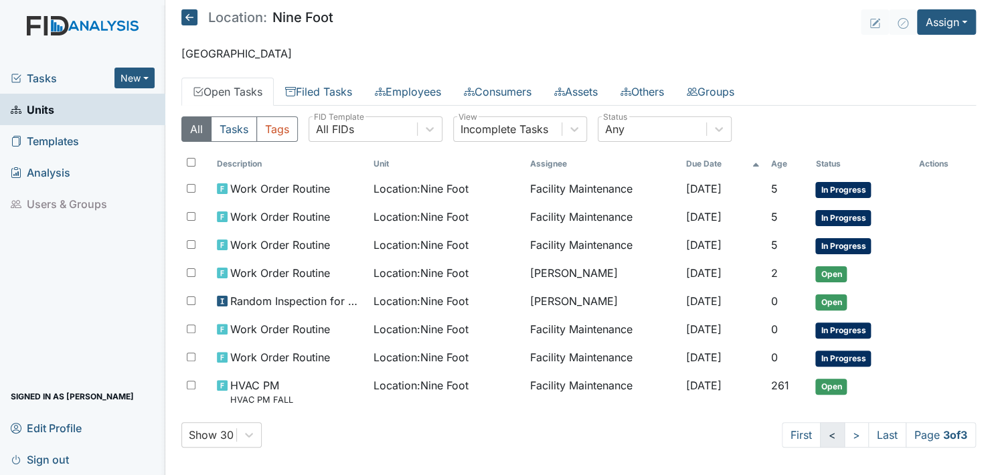
click at [820, 428] on link "<" at bounding box center [832, 434] width 25 height 25
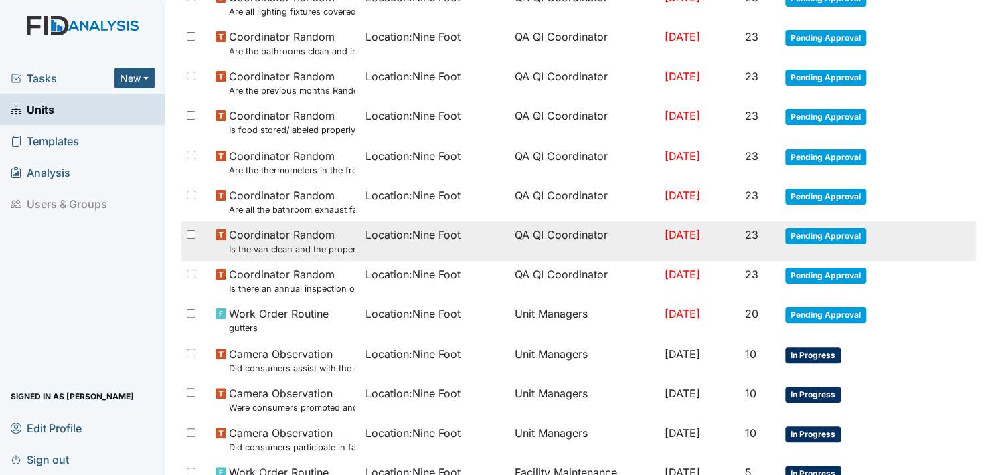
scroll to position [921, 0]
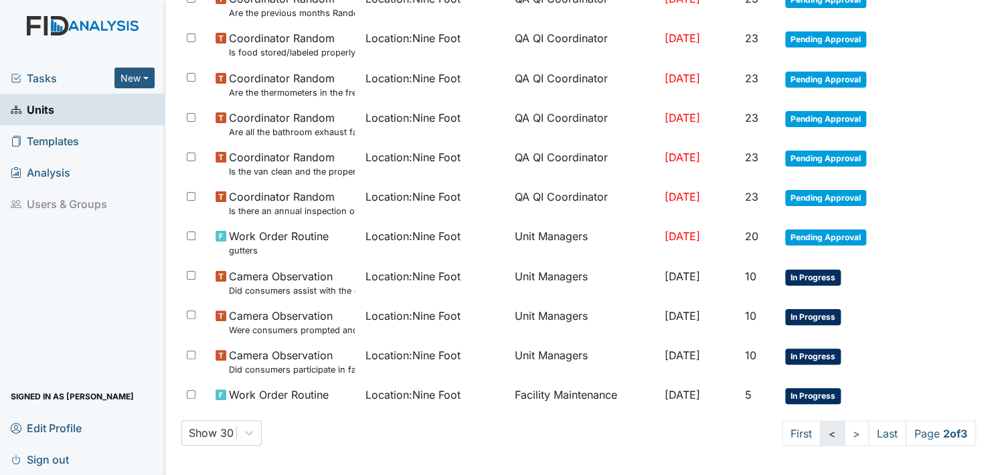
click at [820, 428] on link "<" at bounding box center [832, 432] width 25 height 25
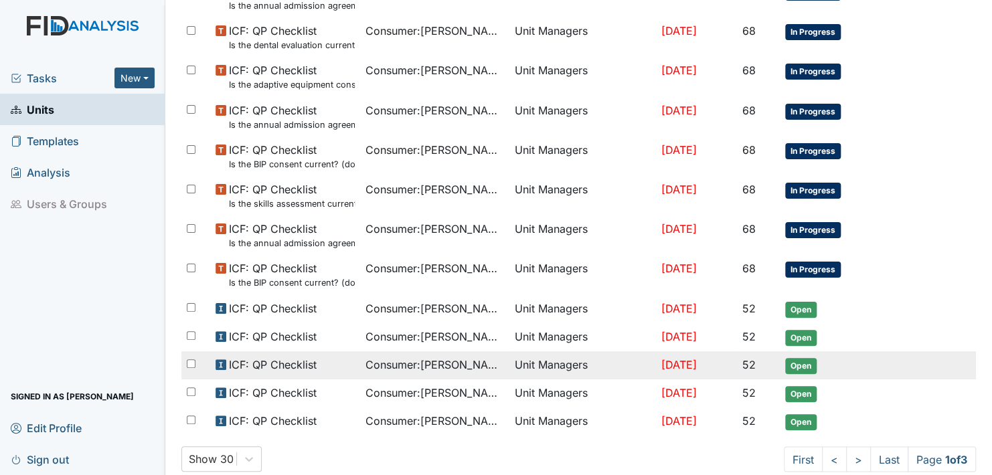
scroll to position [825, 0]
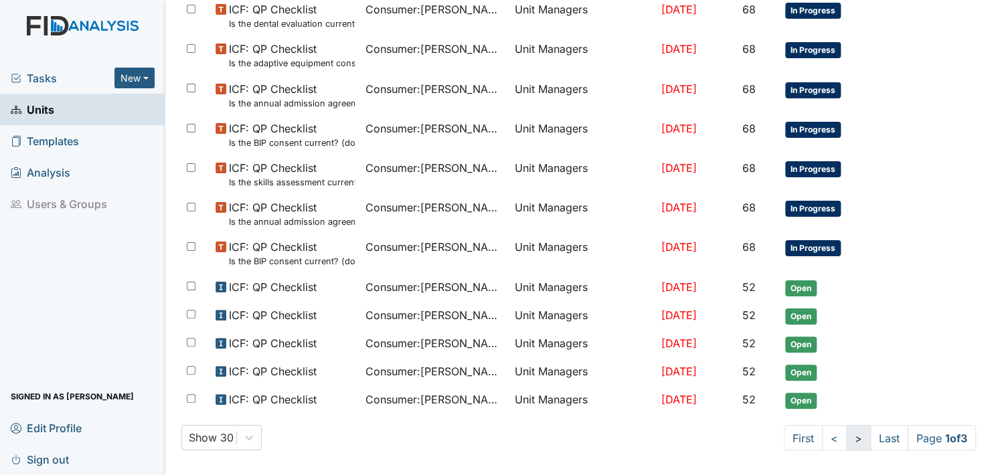
click at [846, 432] on link ">" at bounding box center [858, 437] width 25 height 25
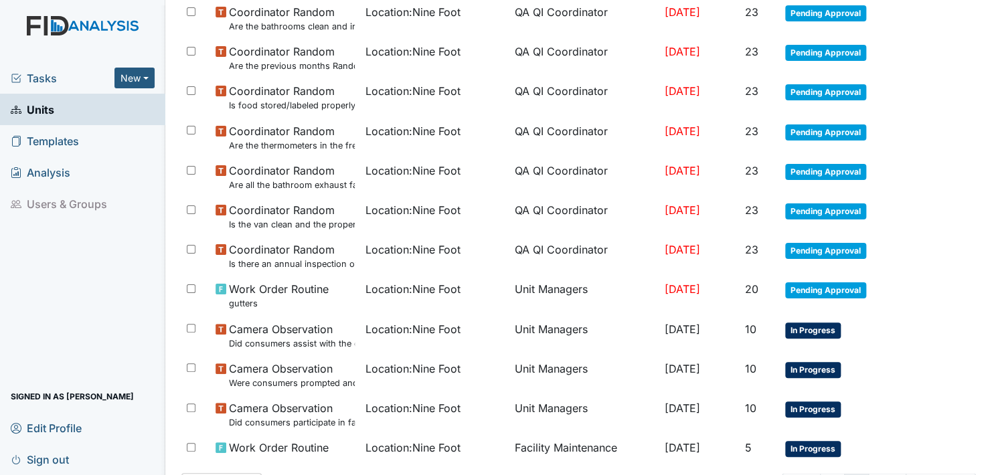
scroll to position [921, 0]
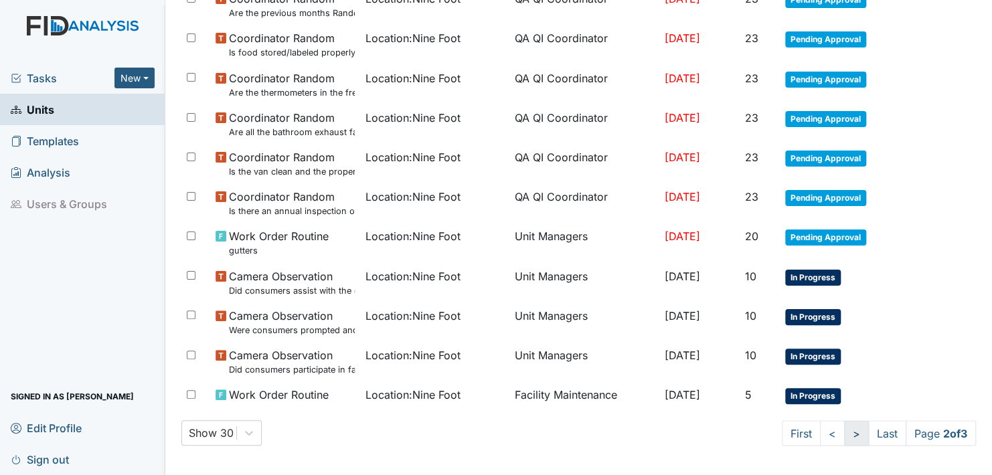
click at [844, 430] on link ">" at bounding box center [856, 432] width 25 height 25
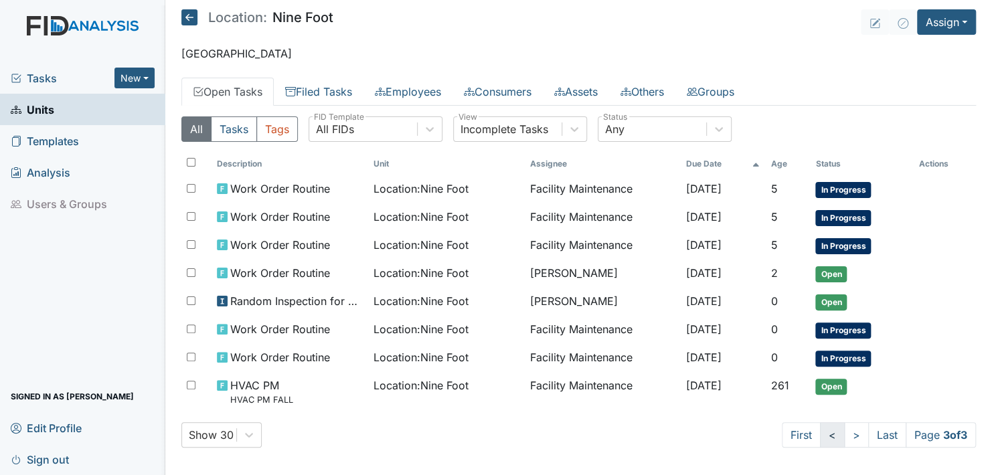
click at [820, 428] on link "<" at bounding box center [832, 434] width 25 height 25
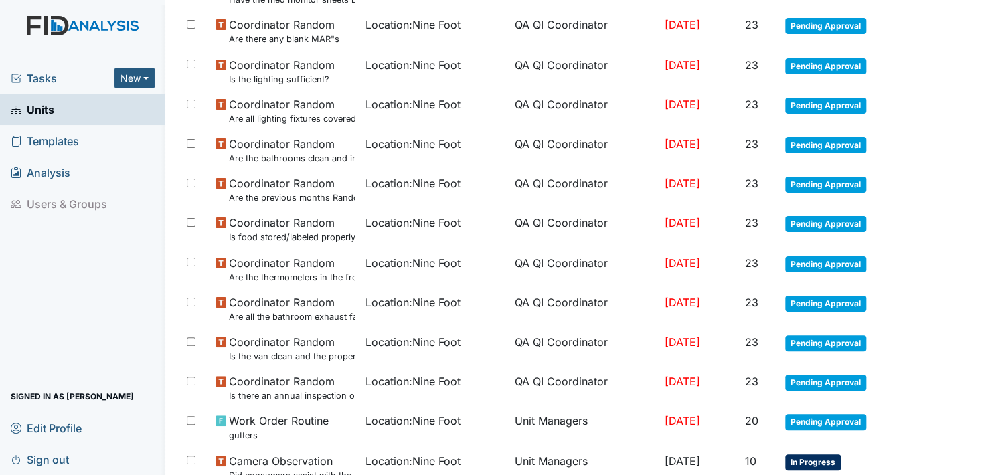
scroll to position [921, 0]
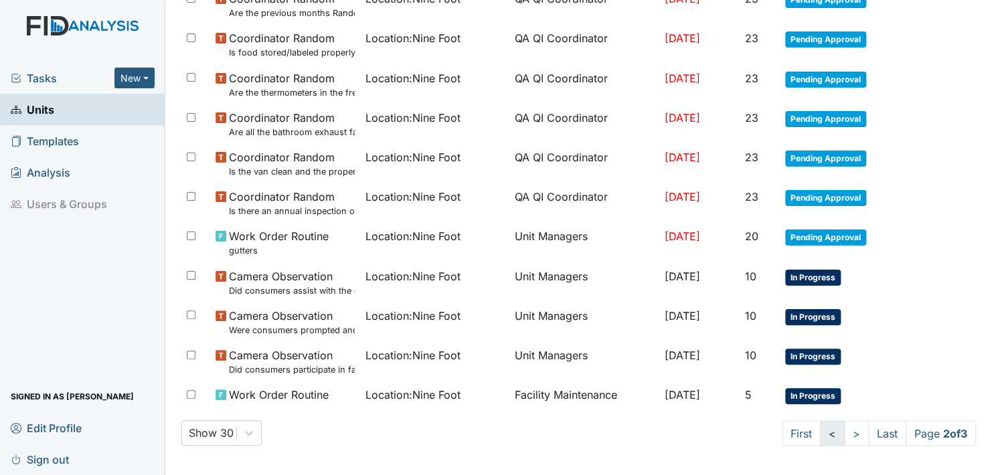
click at [820, 433] on link "<" at bounding box center [832, 432] width 25 height 25
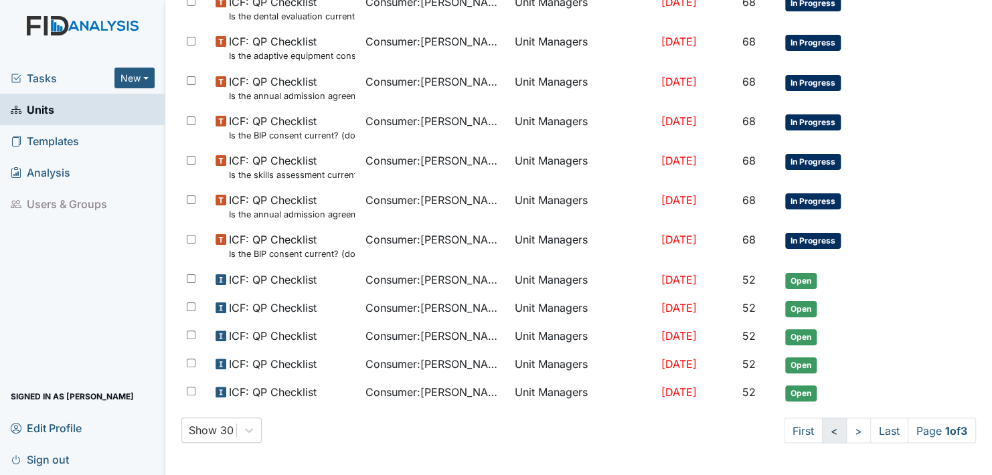
scroll to position [825, 0]
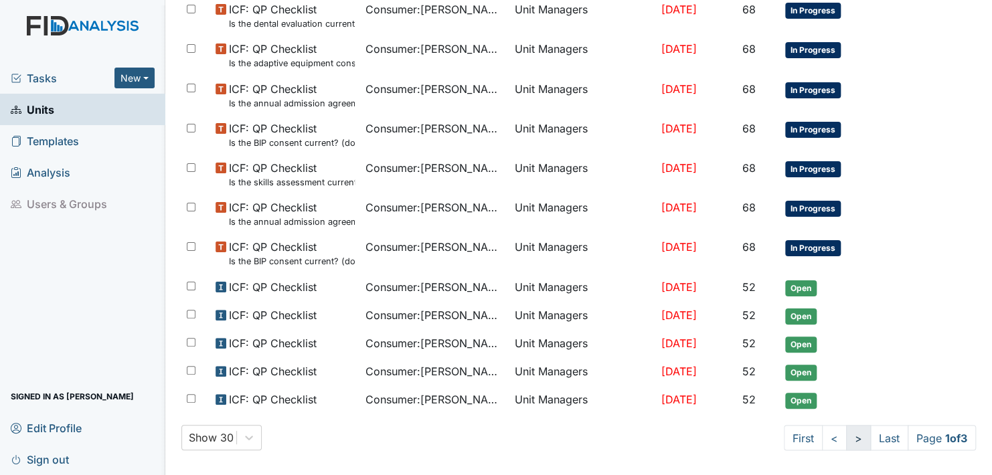
click at [846, 433] on link ">" at bounding box center [858, 437] width 25 height 25
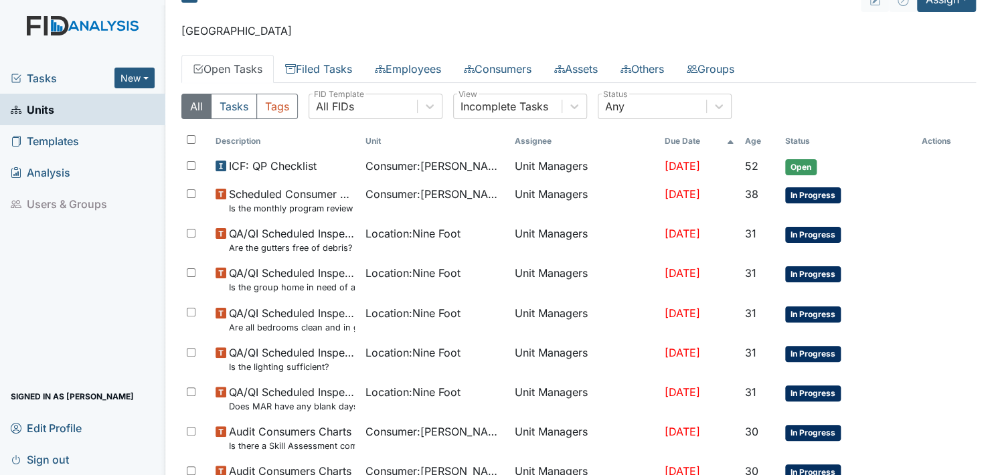
scroll to position [0, 0]
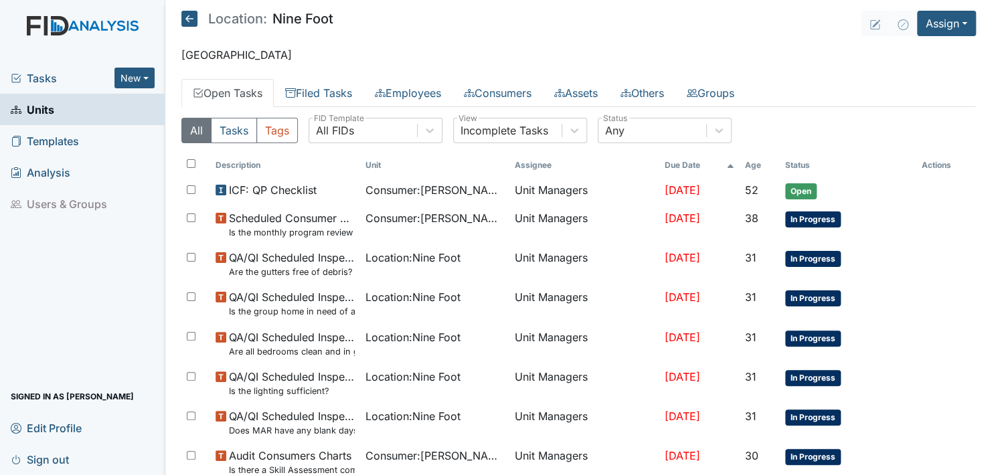
click at [189, 15] on icon at bounding box center [189, 19] width 16 height 16
